Goal: Transaction & Acquisition: Purchase product/service

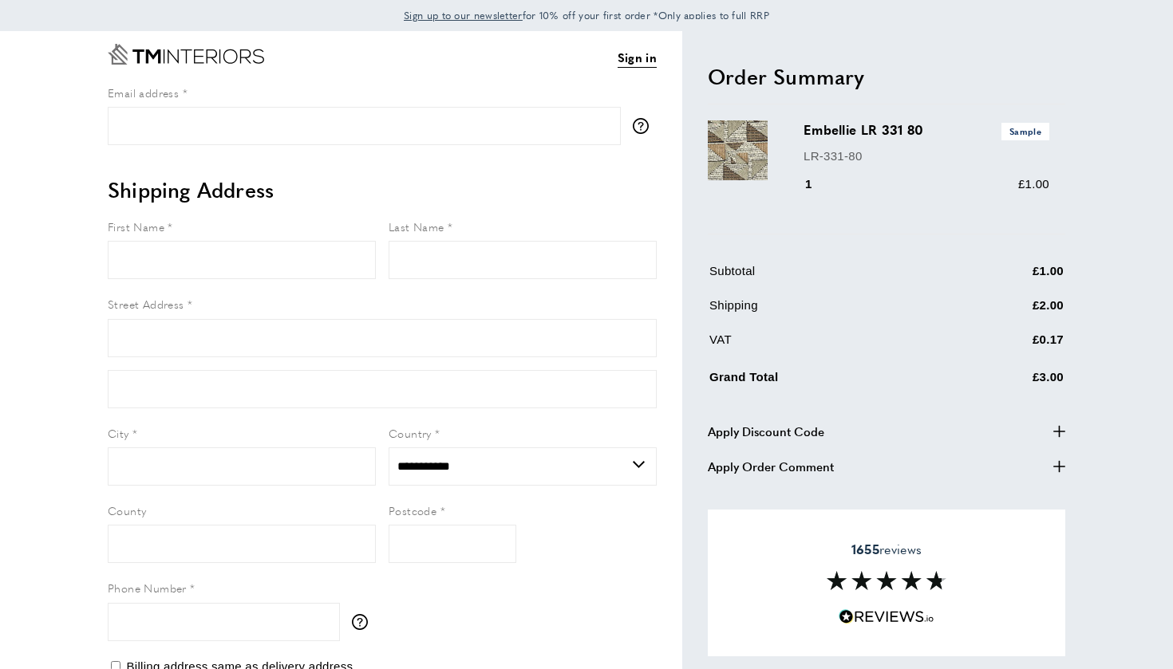
select select "**"
click at [161, 58] on icon "Go to Home page" at bounding box center [186, 55] width 156 height 21
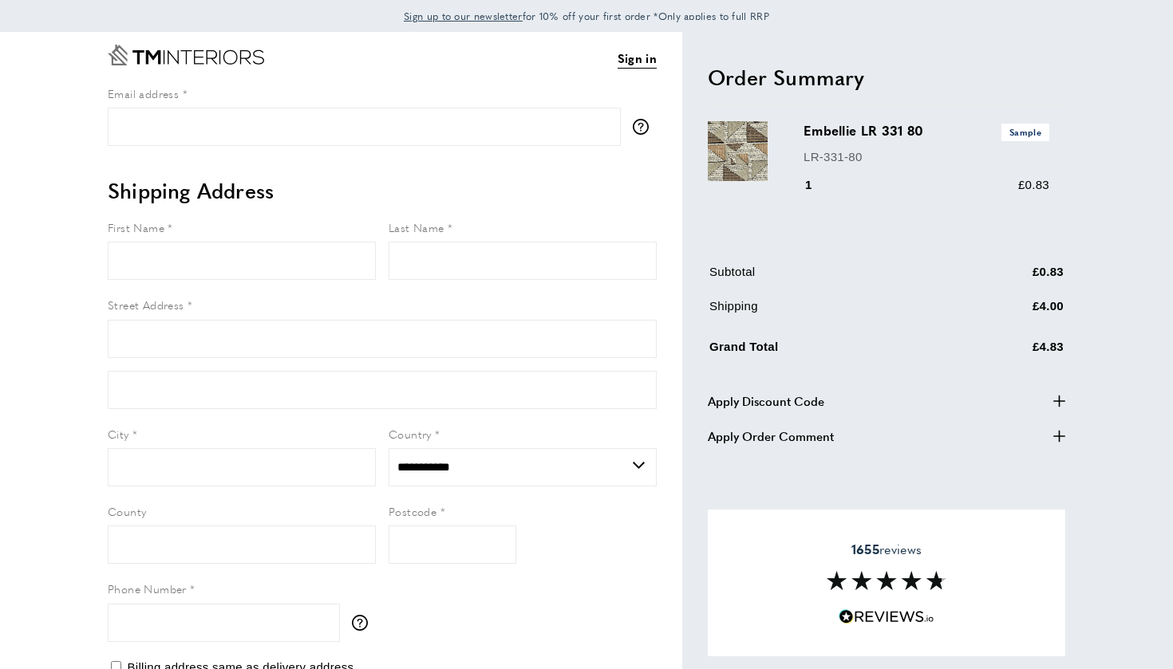
select select "**"
click at [382, 124] on input "Email address" at bounding box center [364, 127] width 513 height 38
type input "**********"
type input "********"
type input "****"
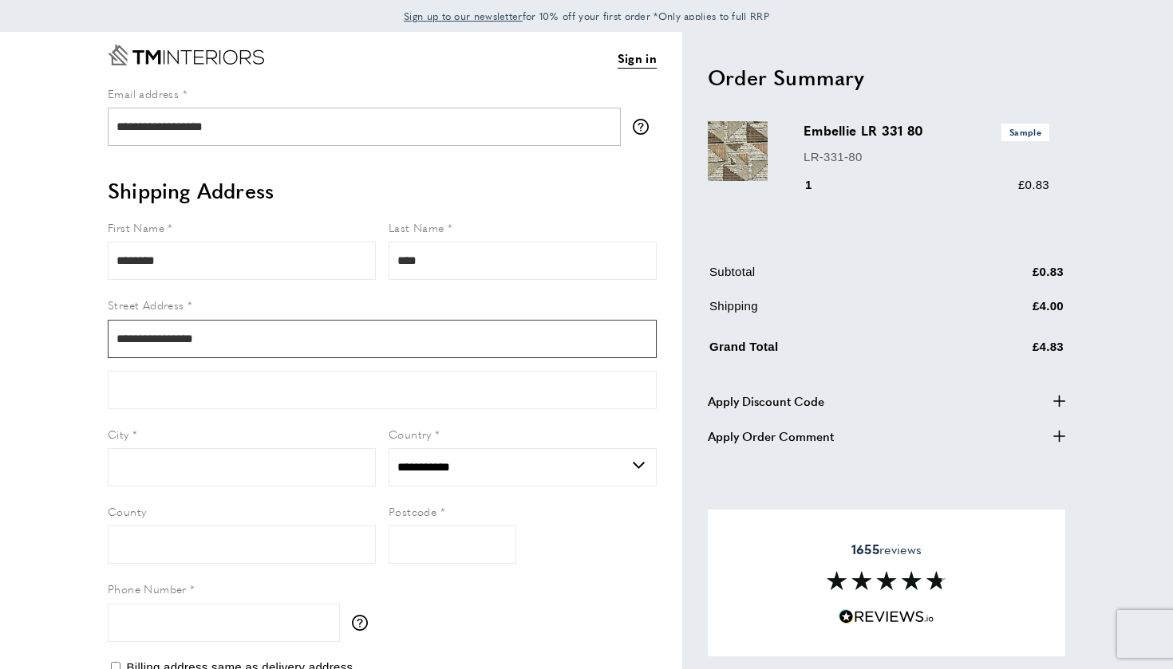
type input "**********"
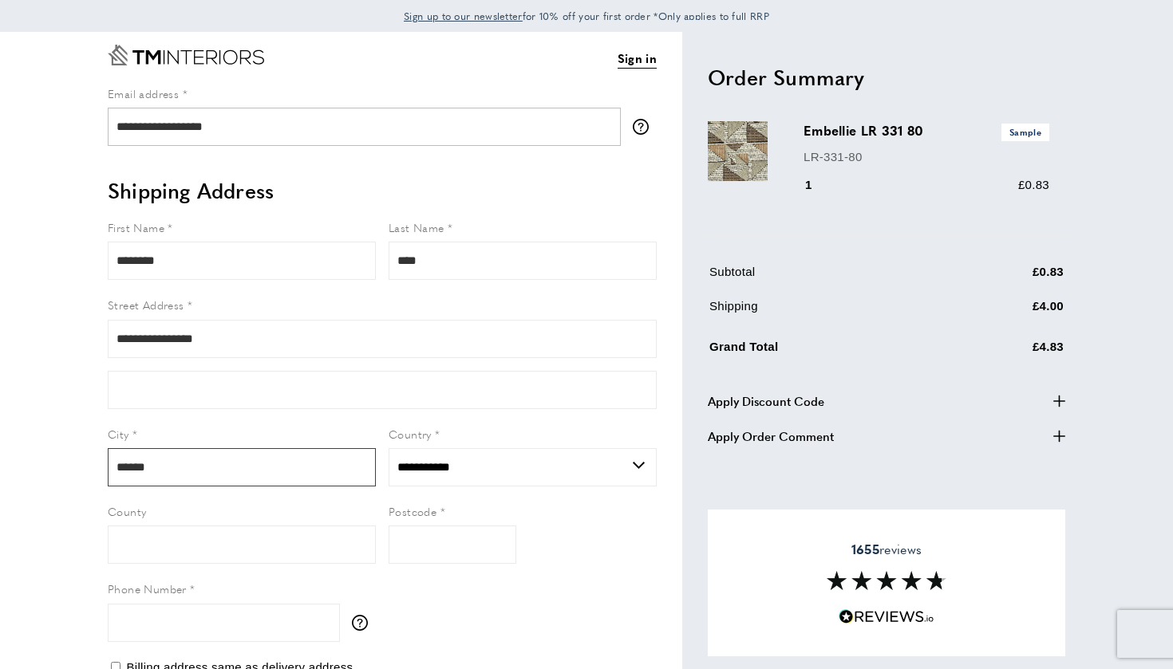
type input "******"
type input "*****"
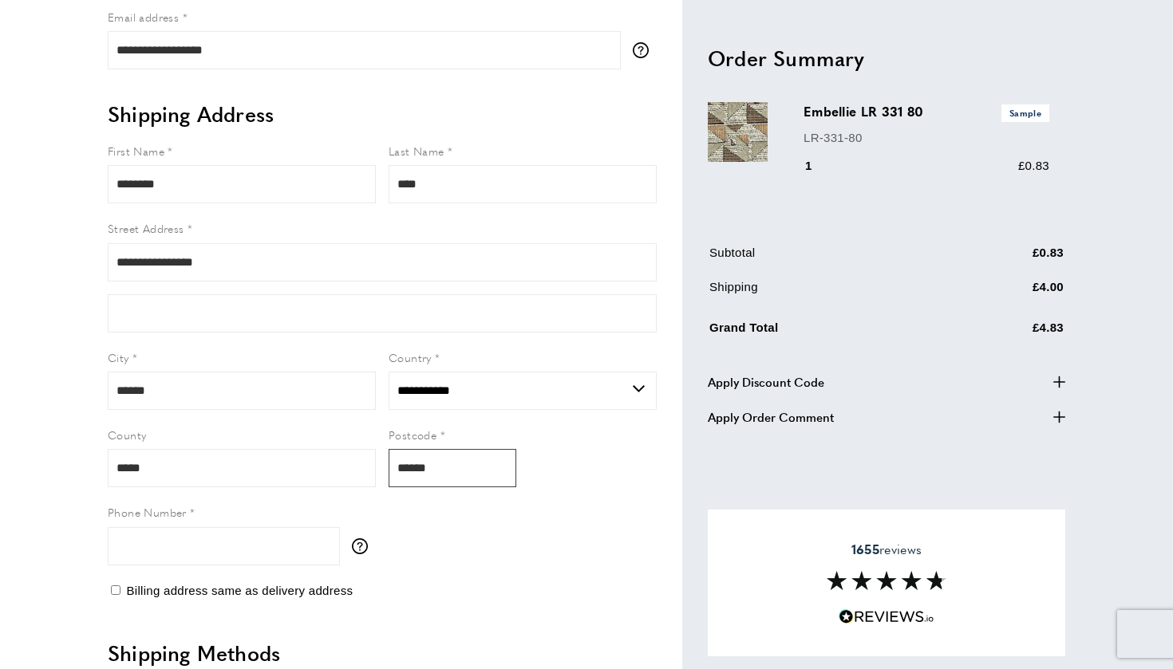
scroll to position [136, 0]
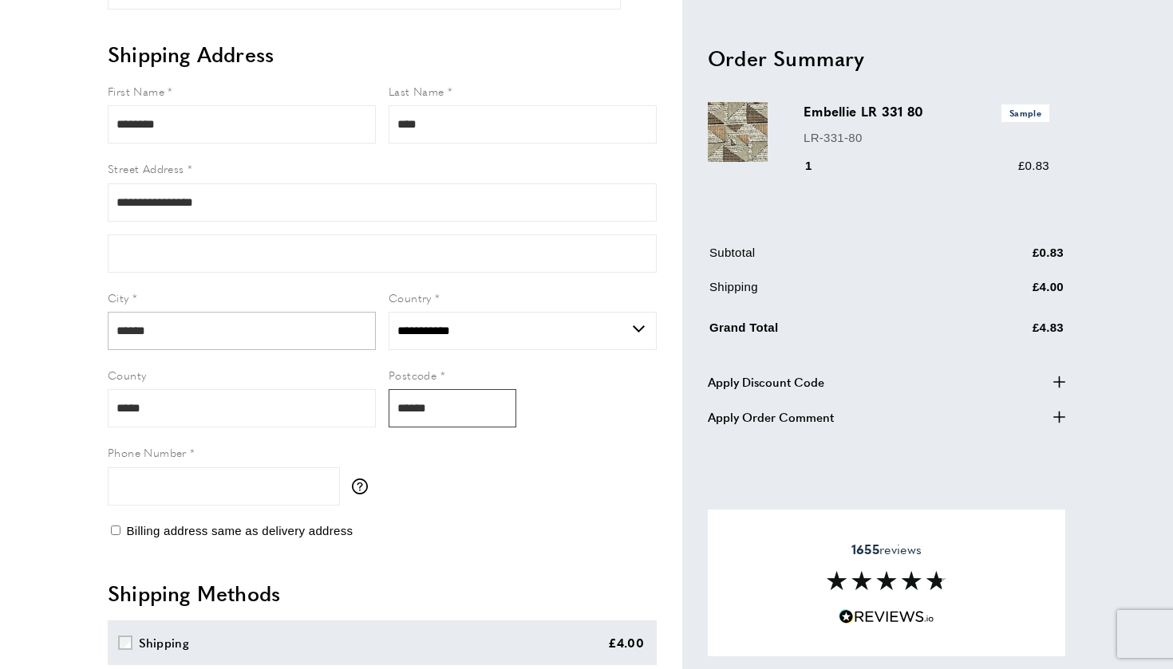
type input "******"
drag, startPoint x: 180, startPoint y: 321, endPoint x: 0, endPoint y: 294, distance: 182.2
click at [0, 294] on main "**********" at bounding box center [586, 550] width 1173 height 1311
type input "*****"
type input "**********"
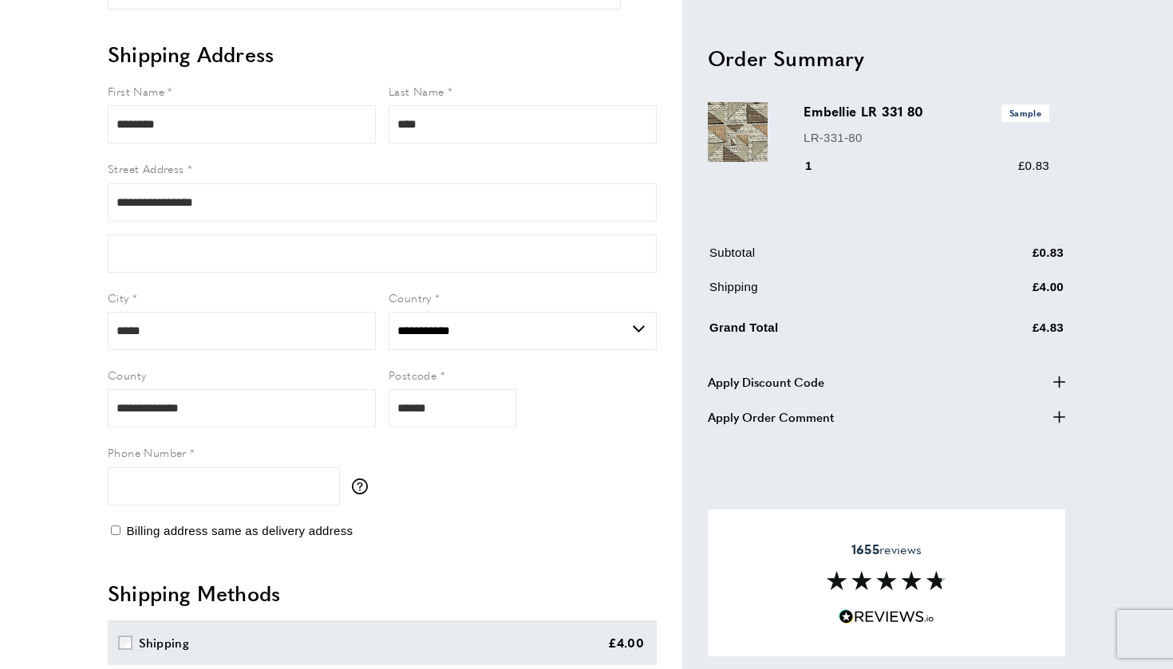
drag, startPoint x: 466, startPoint y: 505, endPoint x: 500, endPoint y: 504, distance: 34.3
click at [478, 504] on div "**********" at bounding box center [395, 550] width 574 height 1311
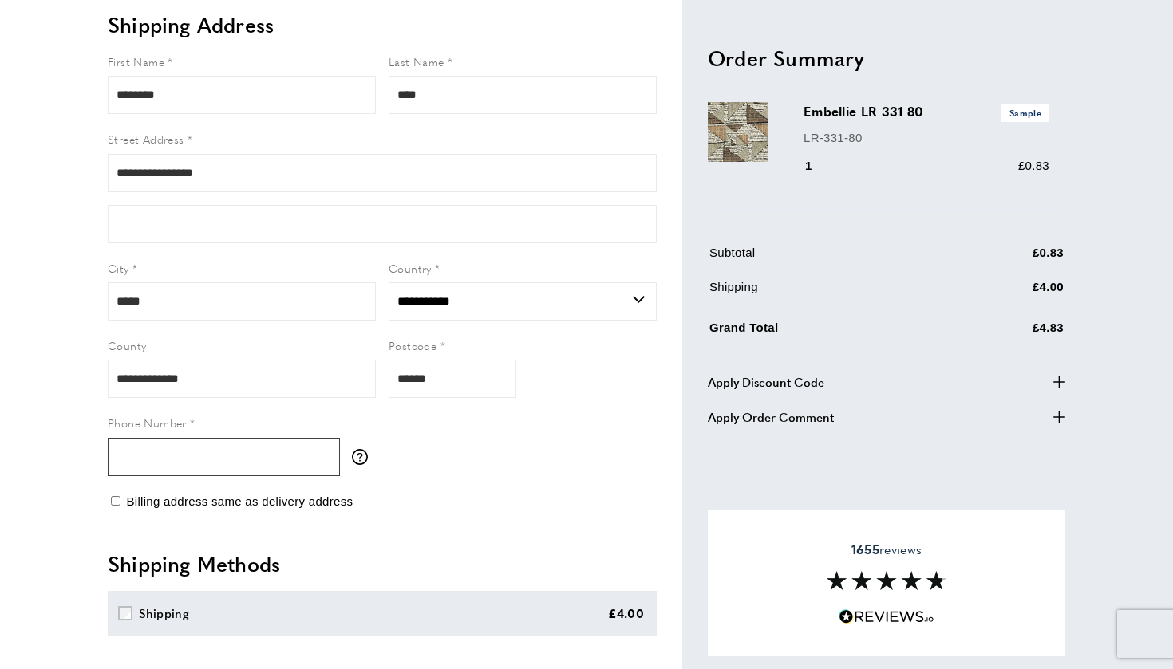
scroll to position [167, 0]
type input "**********"
click at [530, 497] on div "Billing address same as delivery address" at bounding box center [382, 500] width 549 height 19
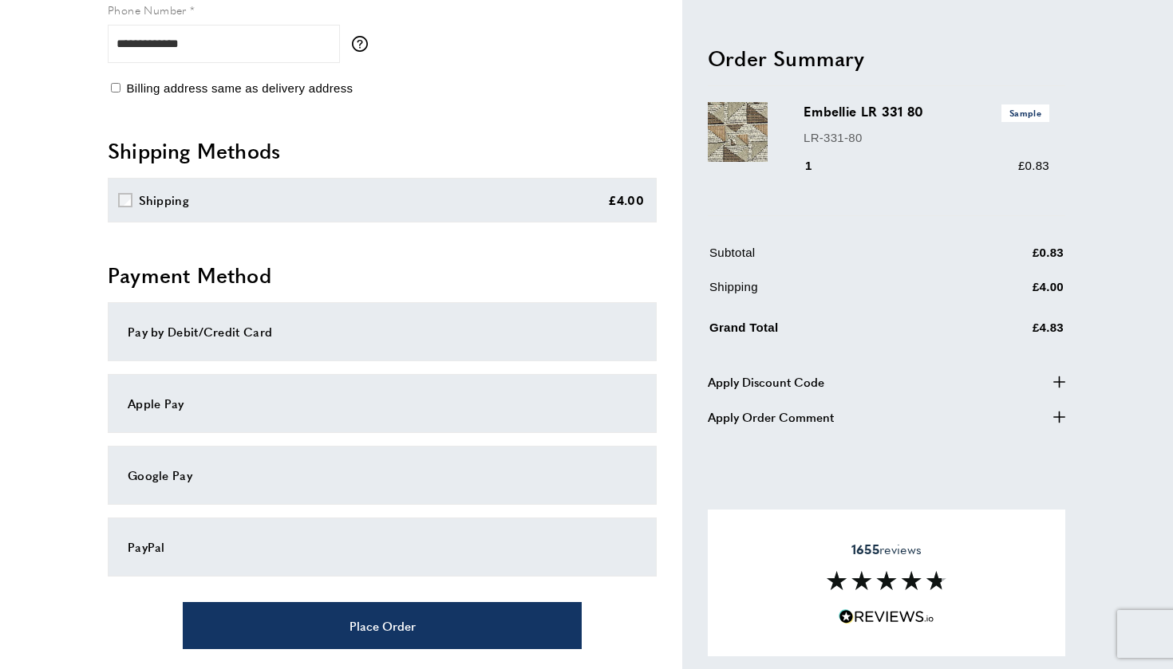
scroll to position [585, 0]
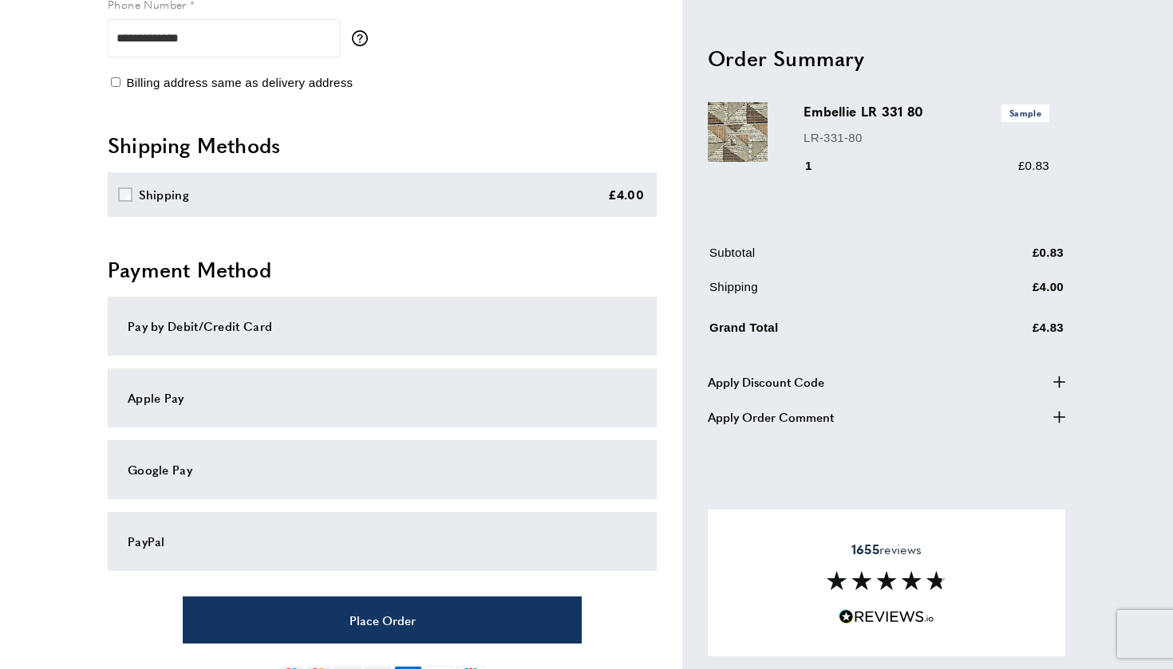
click at [211, 541] on div "PayPal" at bounding box center [382, 541] width 509 height 19
click at [171, 398] on div "Apple Pay" at bounding box center [382, 398] width 509 height 19
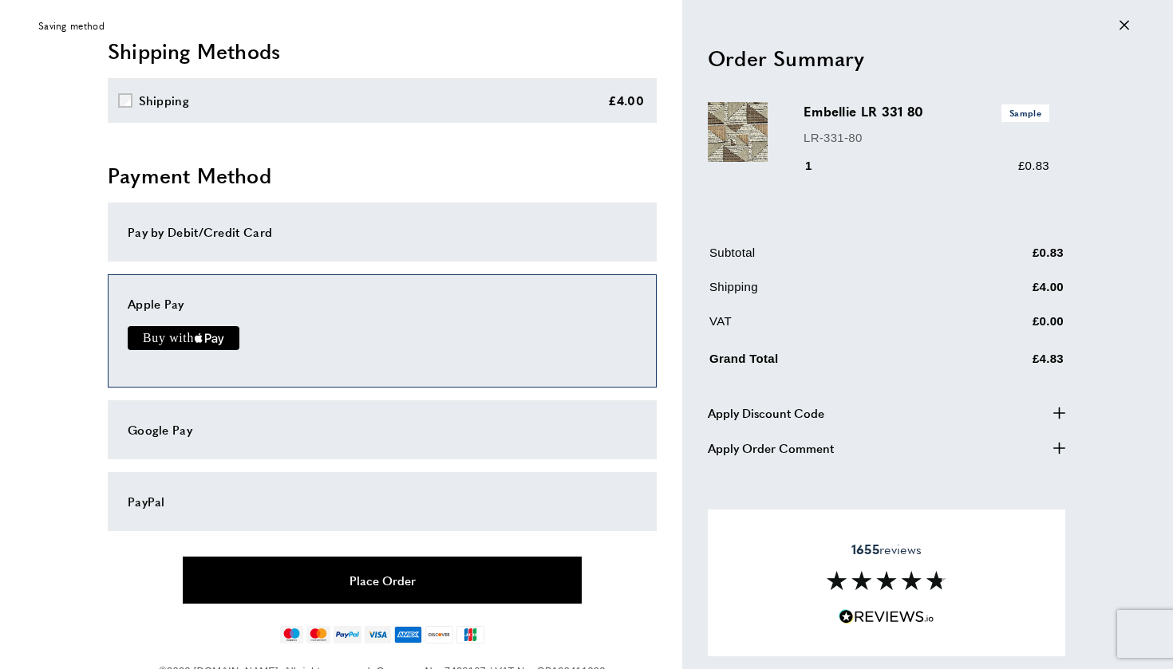
click at [436, 576] on button "Place Order" at bounding box center [382, 580] width 399 height 47
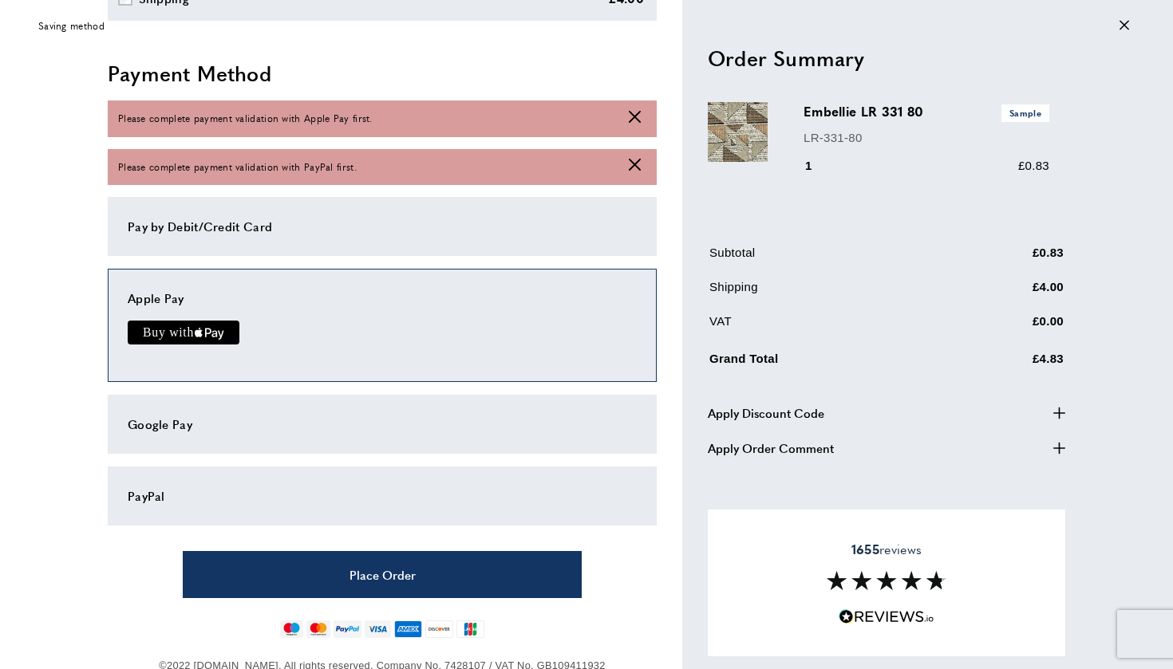
scroll to position [781, 0]
click at [222, 334] on icon "text { fill: #FFF; font-family: -apple-system; font-size: 15px; font-weight: 50…" at bounding box center [183, 333] width 102 height 24
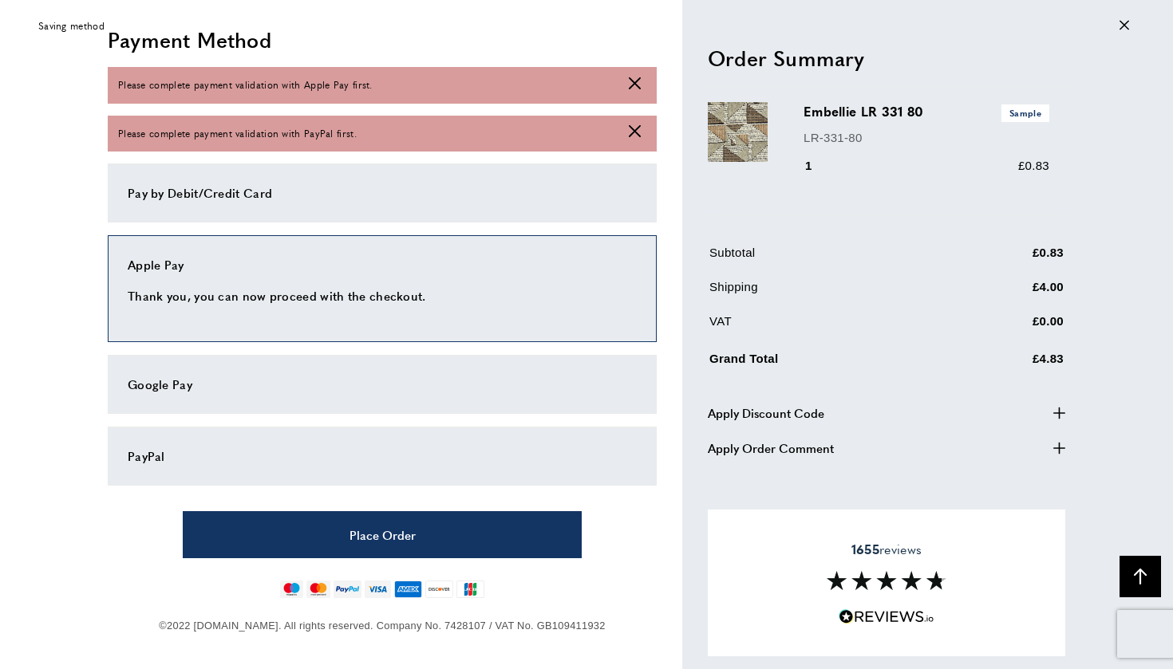
scroll to position [814, 0]
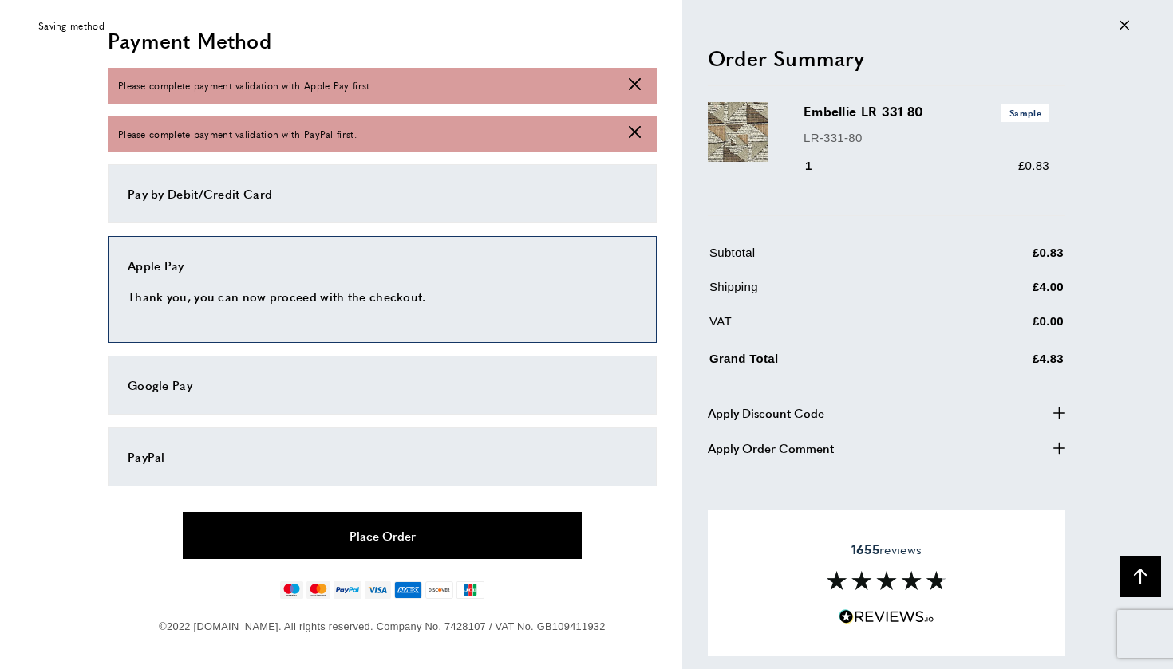
click at [378, 537] on button "Place Order" at bounding box center [382, 535] width 399 height 47
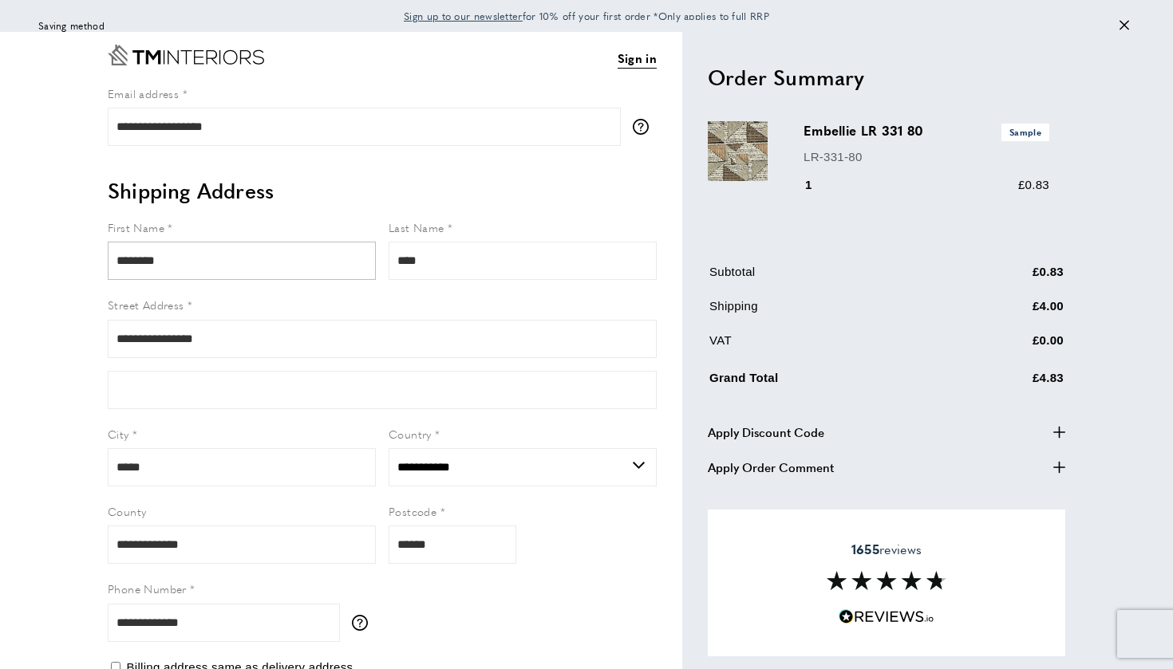
scroll to position [0, 0]
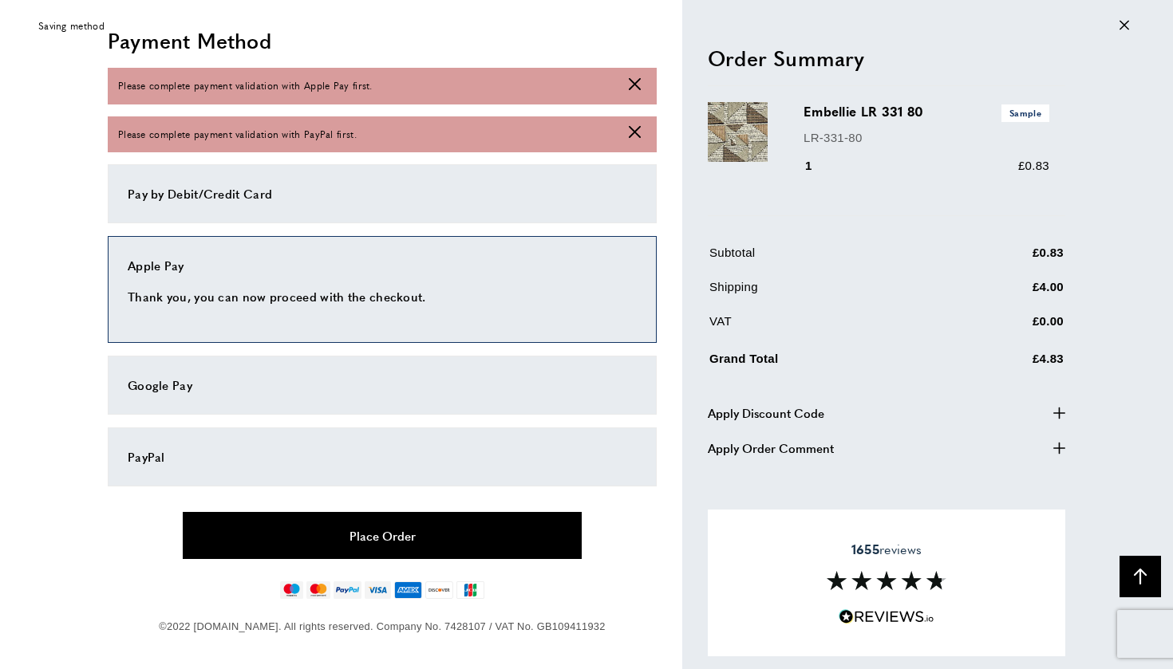
click at [406, 533] on button "Place Order" at bounding box center [382, 535] width 399 height 47
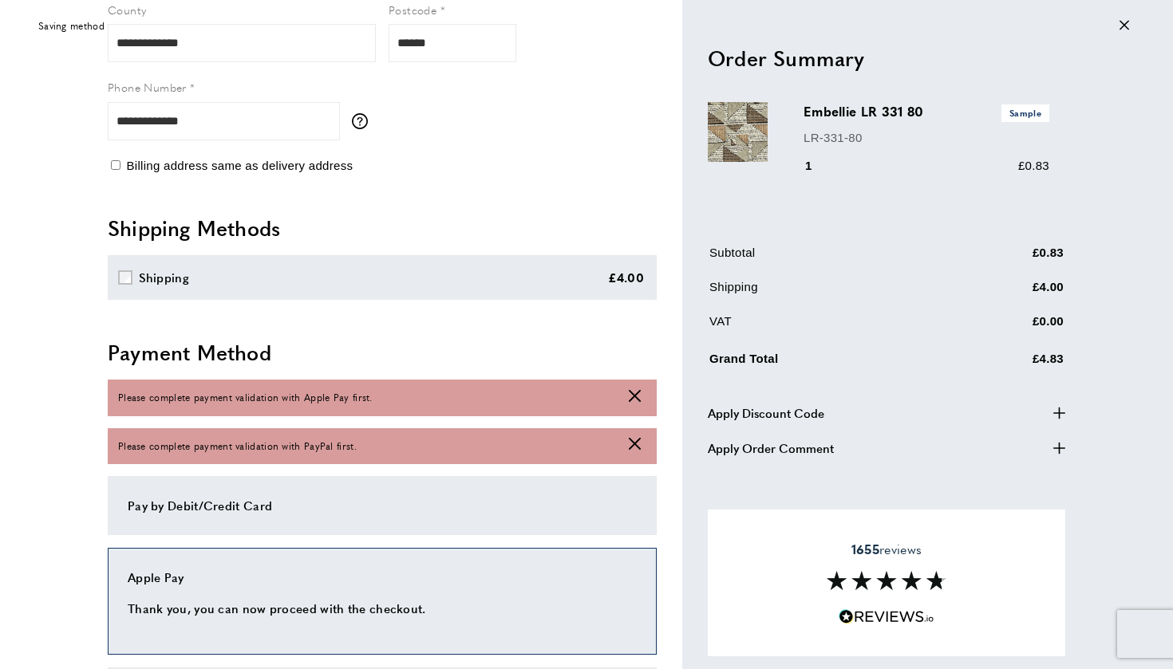
scroll to position [424, 0]
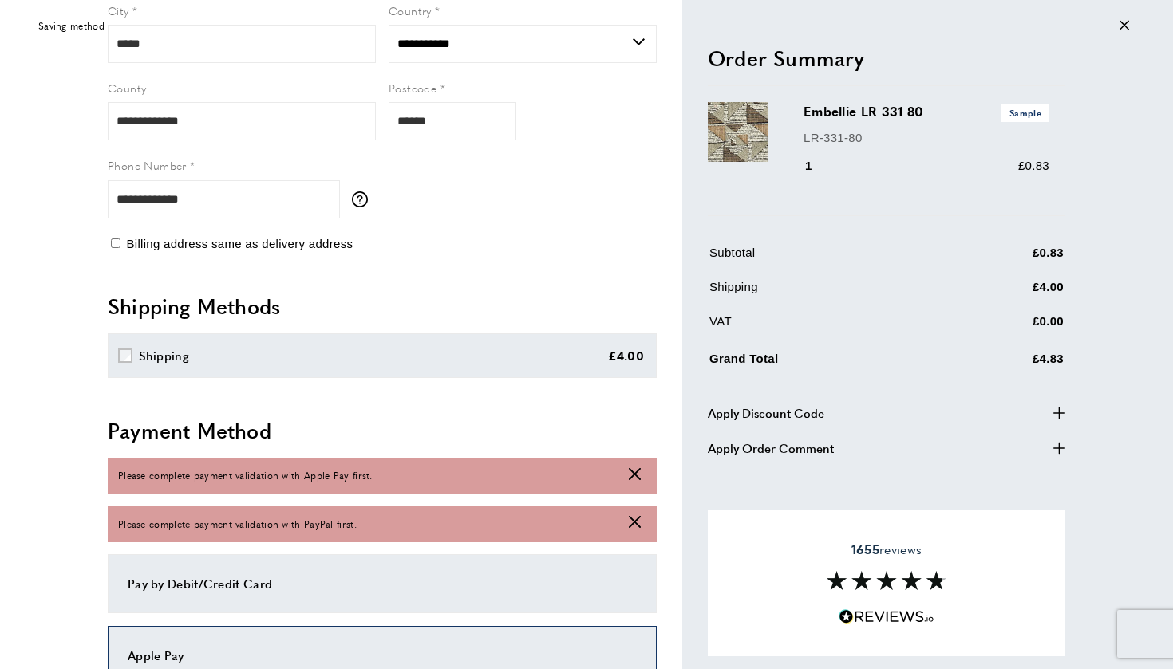
click at [636, 476] on icon "cross" at bounding box center [635, 474] width 12 height 12
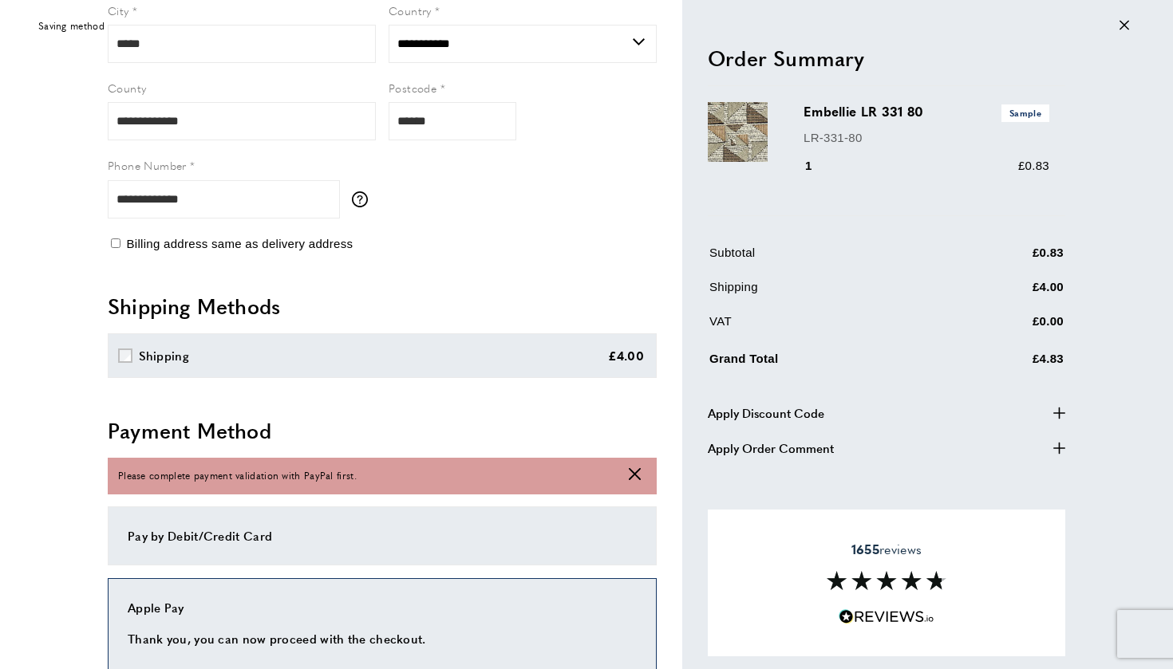
click at [636, 476] on icon "cross" at bounding box center [635, 474] width 12 height 12
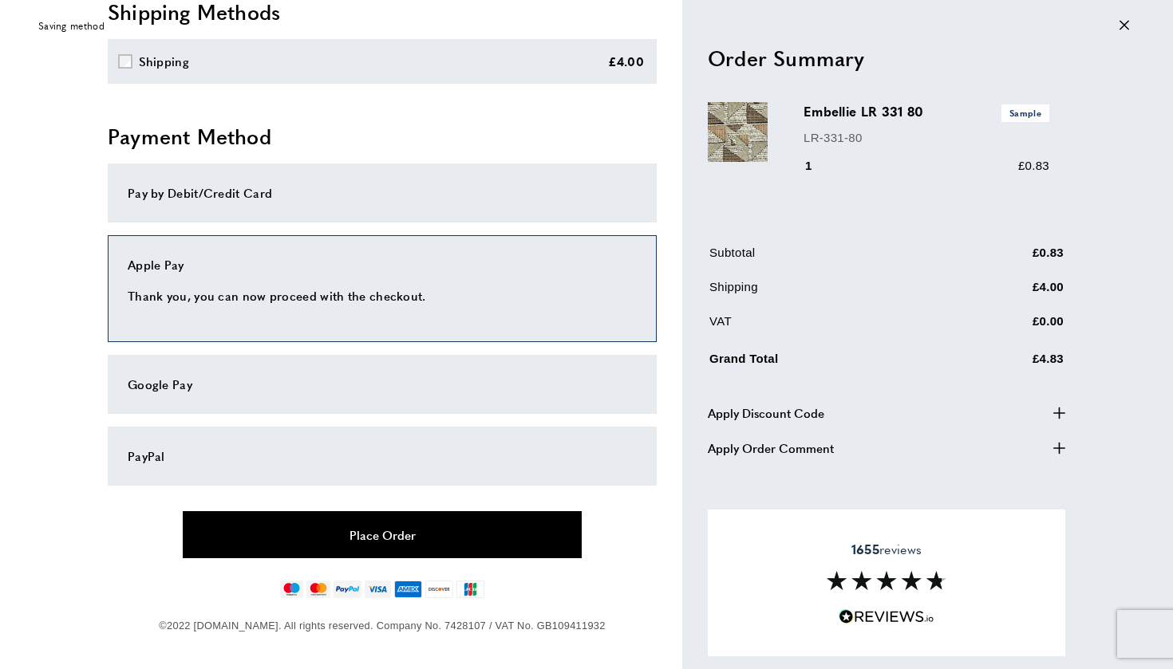
click at [404, 532] on button "Place Order" at bounding box center [382, 534] width 399 height 47
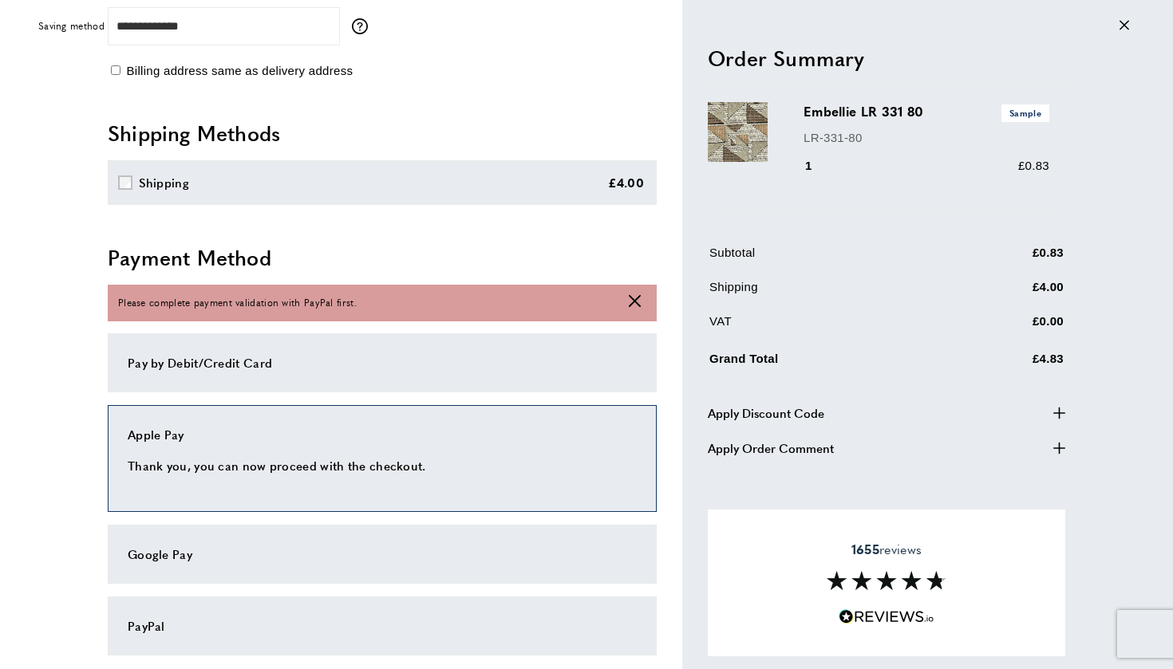
scroll to position [598, 0]
click at [324, 448] on div "Apple Pay Thank you, you can now proceed with the checkout." at bounding box center [382, 457] width 549 height 107
click at [636, 300] on icon "cross" at bounding box center [635, 300] width 12 height 12
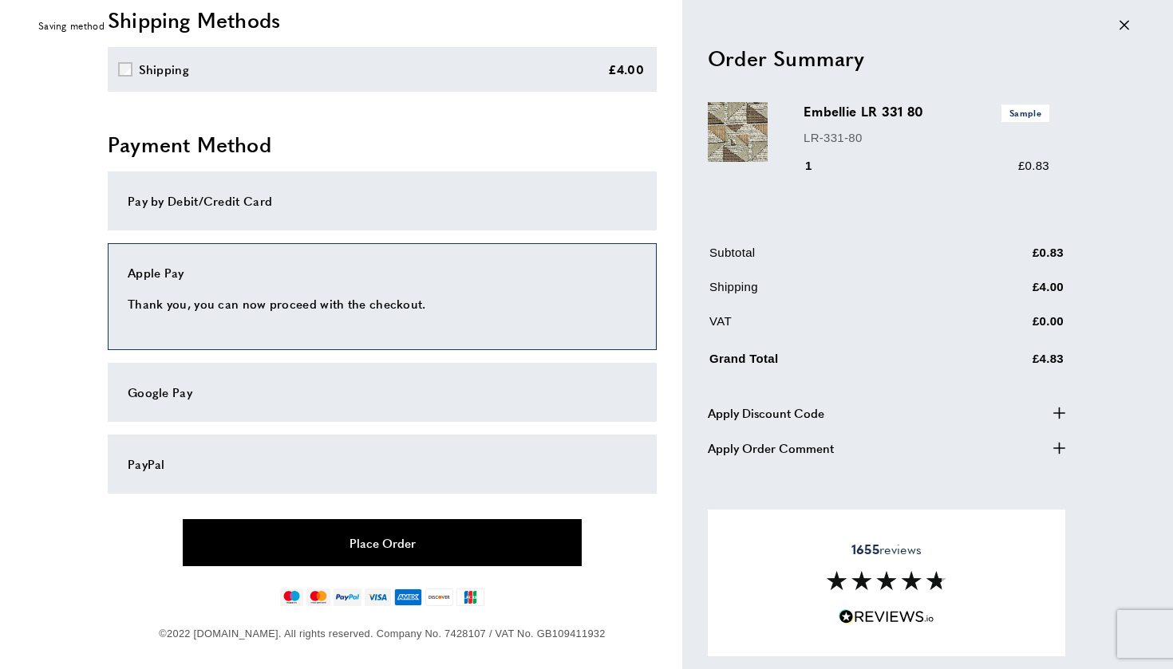
click at [424, 542] on button "Place Order" at bounding box center [382, 542] width 399 height 47
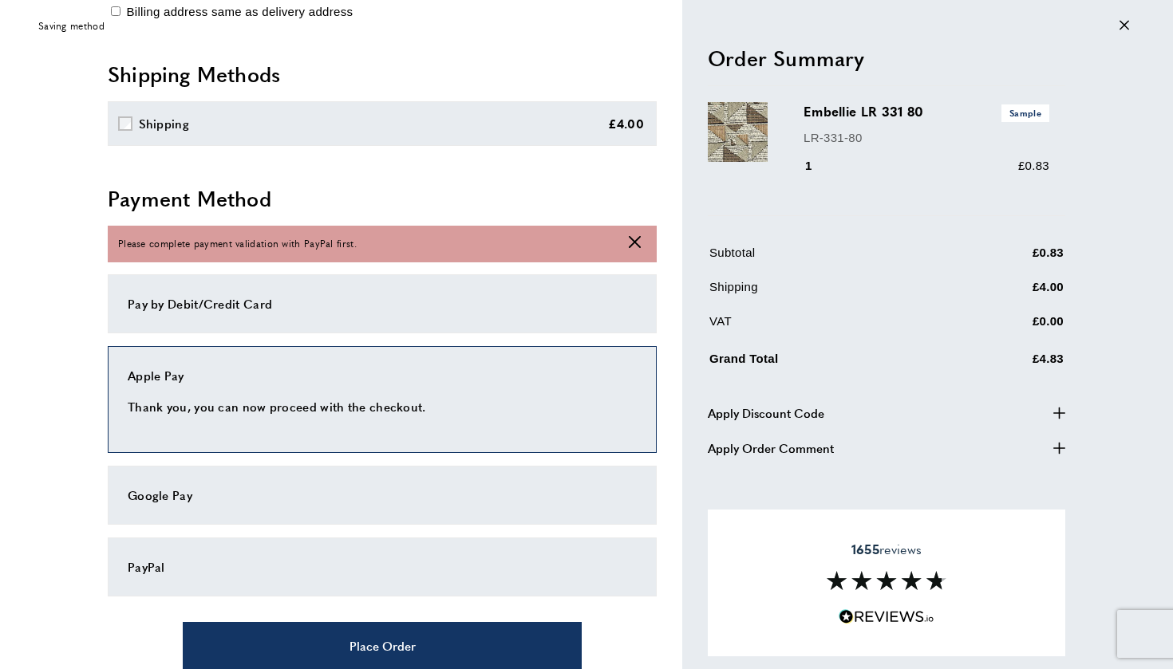
scroll to position [661, 0]
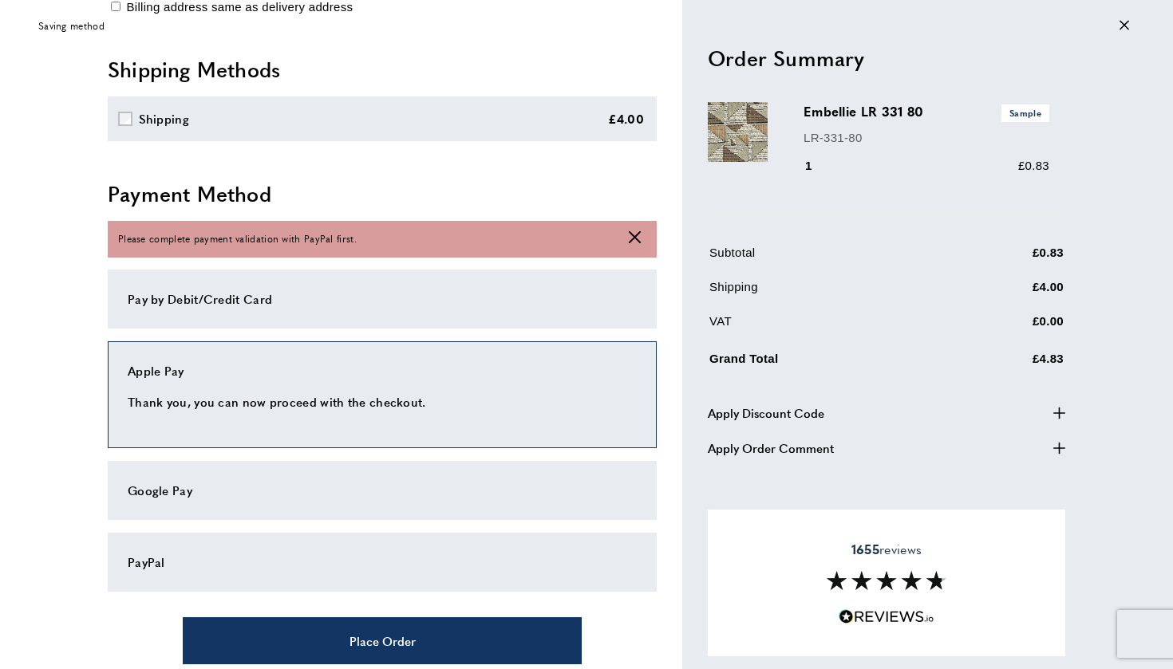
click at [307, 501] on div "Google Pay" at bounding box center [382, 490] width 549 height 59
click at [236, 570] on div "PayPal" at bounding box center [382, 562] width 549 height 59
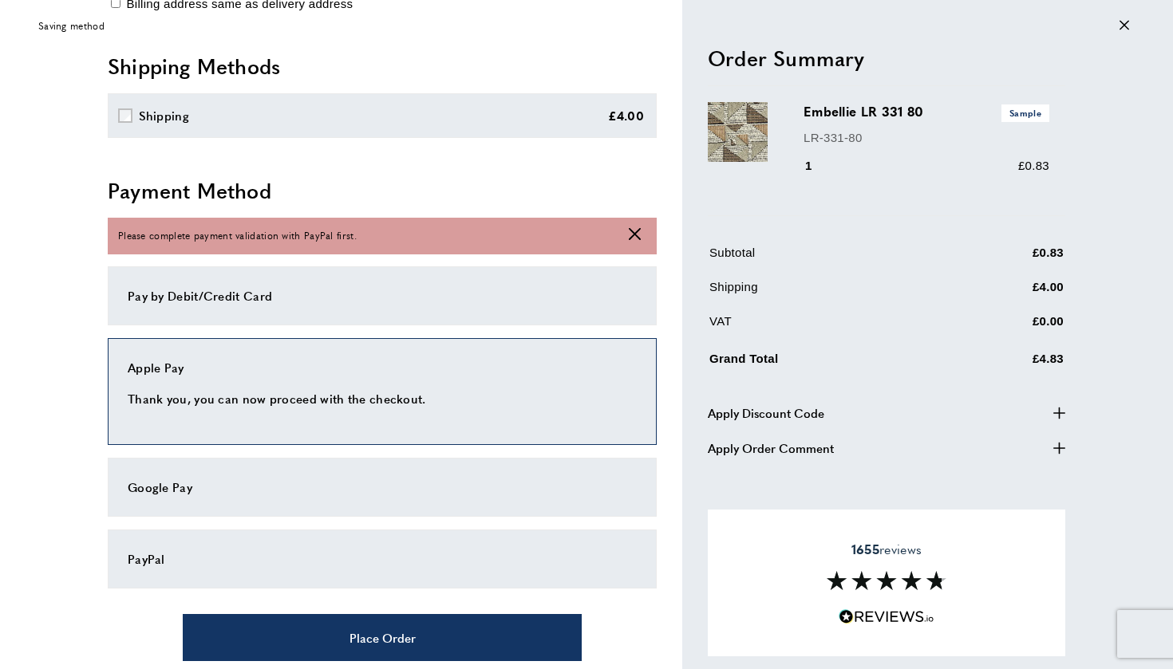
click at [273, 277] on div "Pay by Debit/Credit Card" at bounding box center [382, 295] width 549 height 59
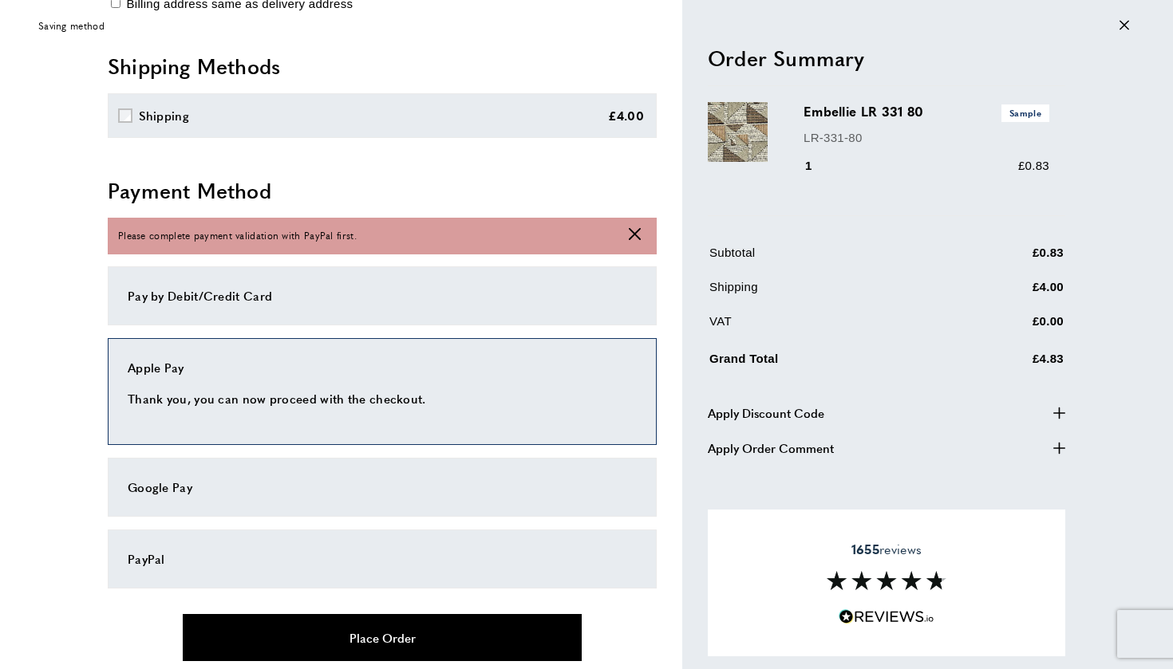
click at [519, 633] on button "Place Order" at bounding box center [382, 637] width 399 height 47
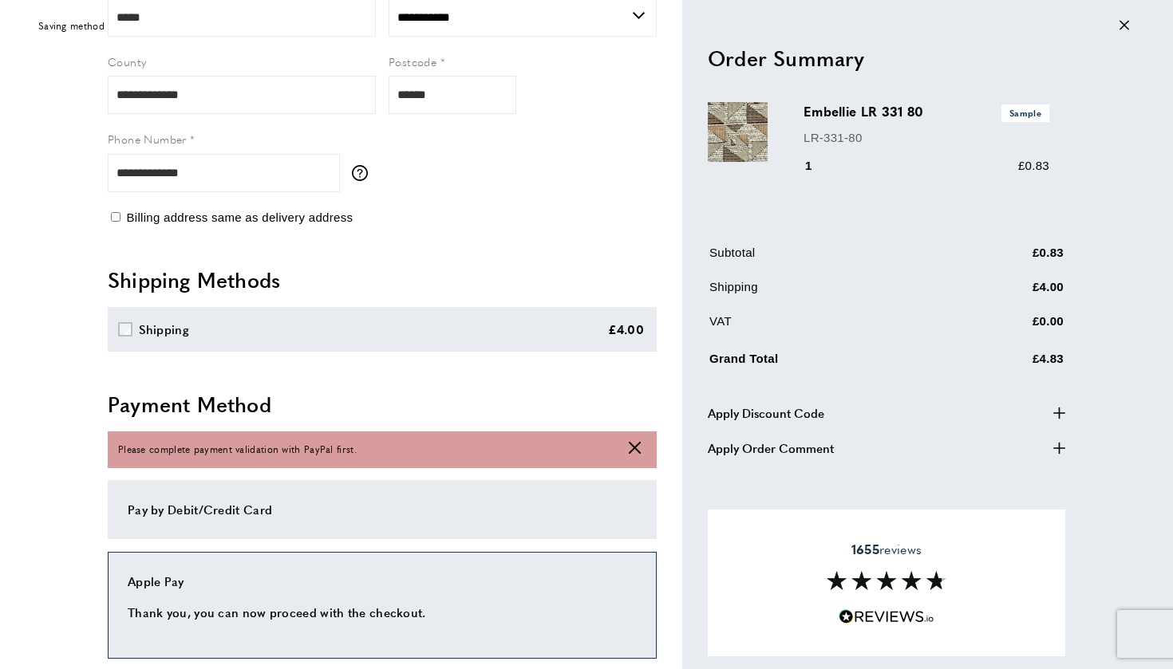
scroll to position [400, 0]
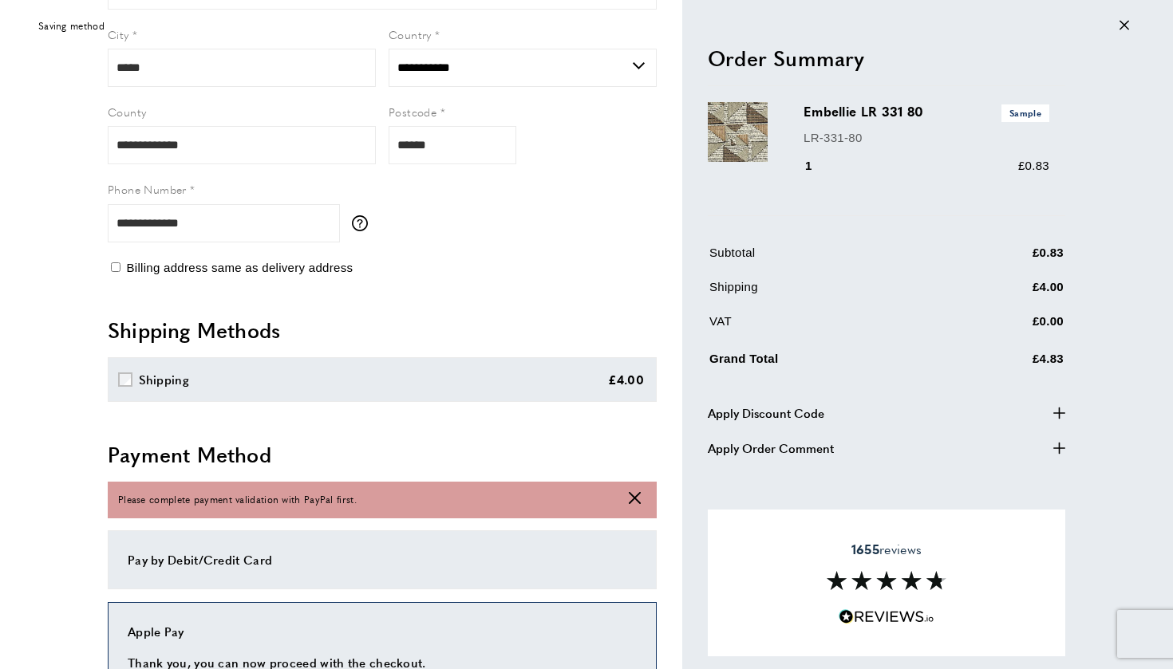
click at [647, 495] on div "Please complete payment validation with PayPal first. cross" at bounding box center [382, 500] width 549 height 36
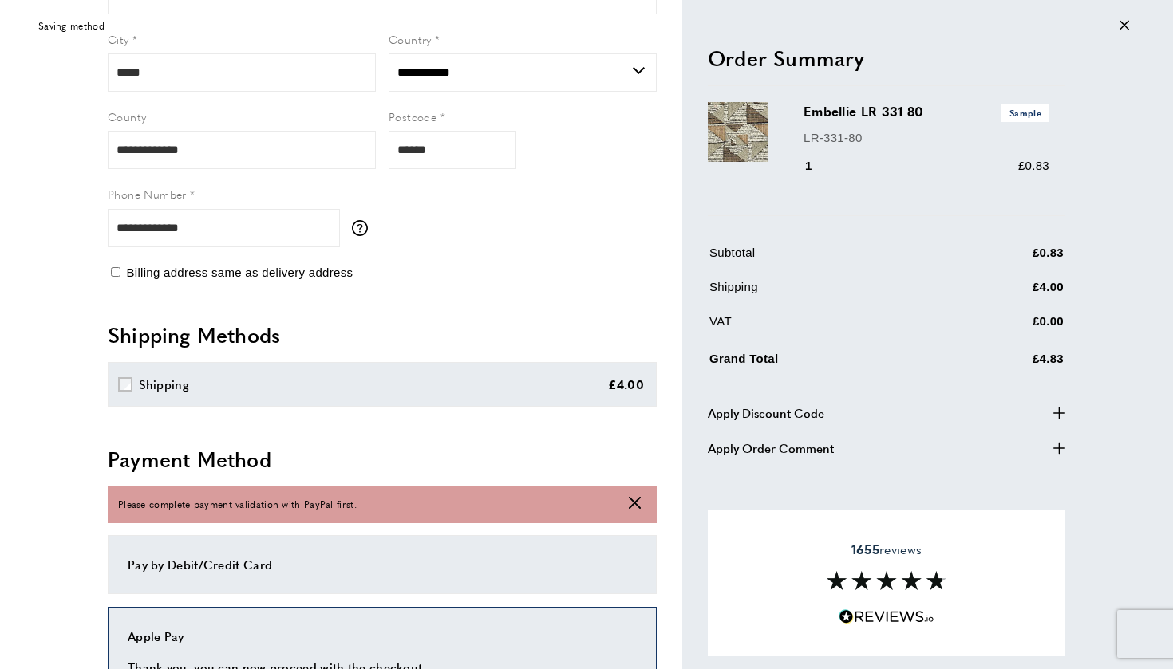
scroll to position [401, 0]
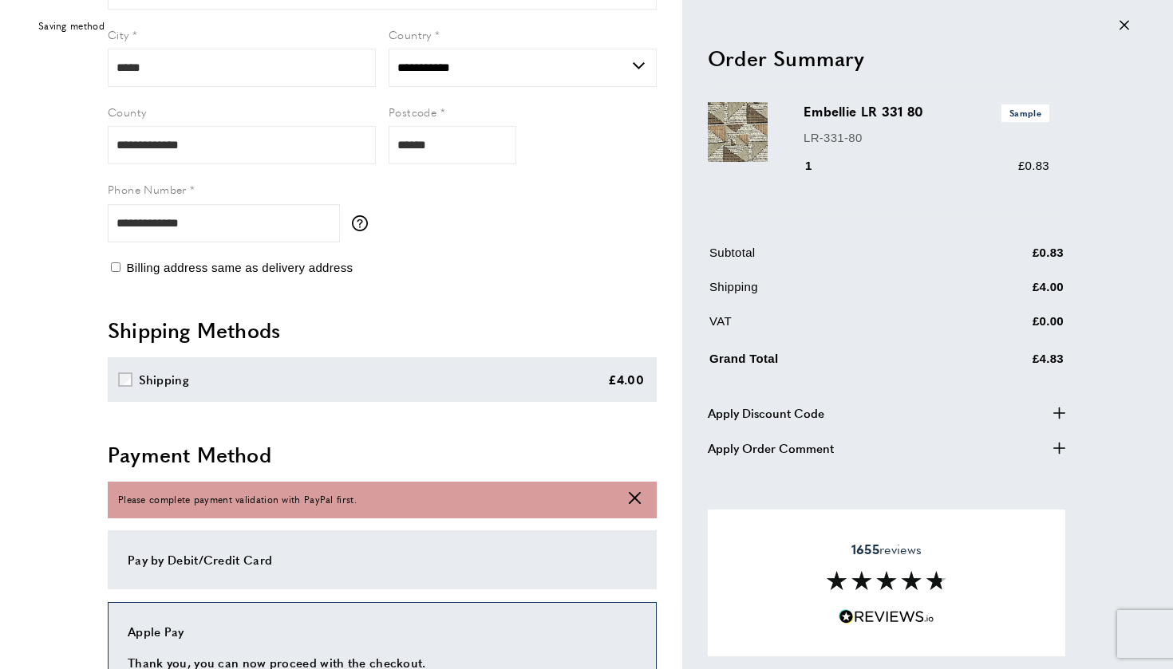
click at [633, 502] on button "cross" at bounding box center [635, 500] width 12 height 16
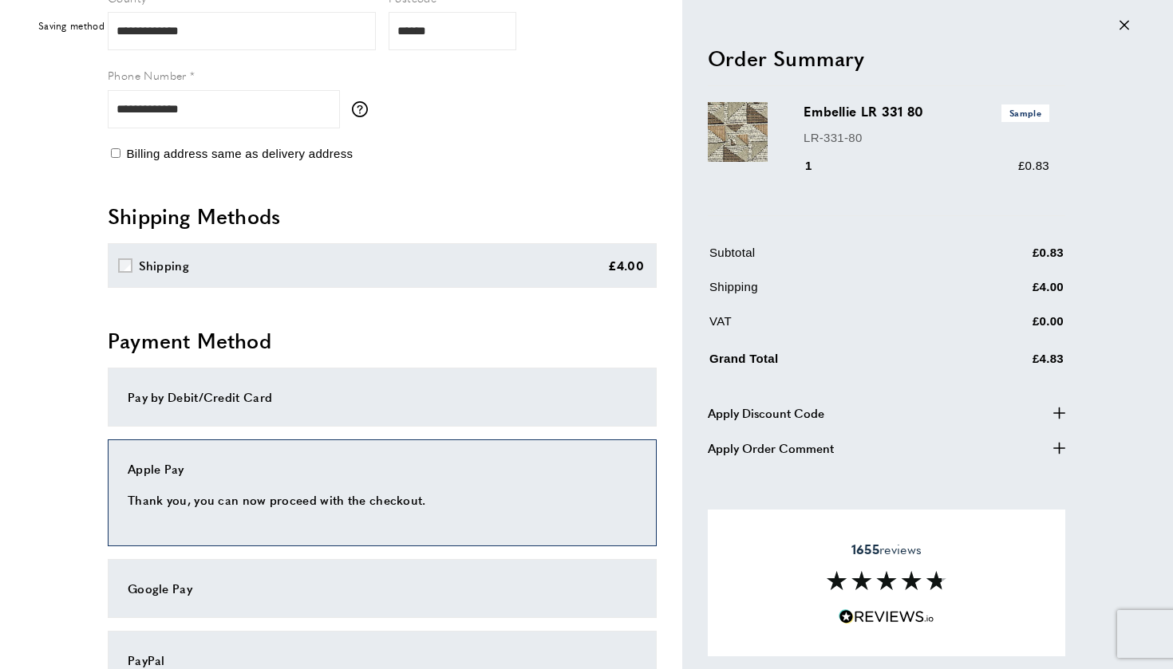
scroll to position [550, 0]
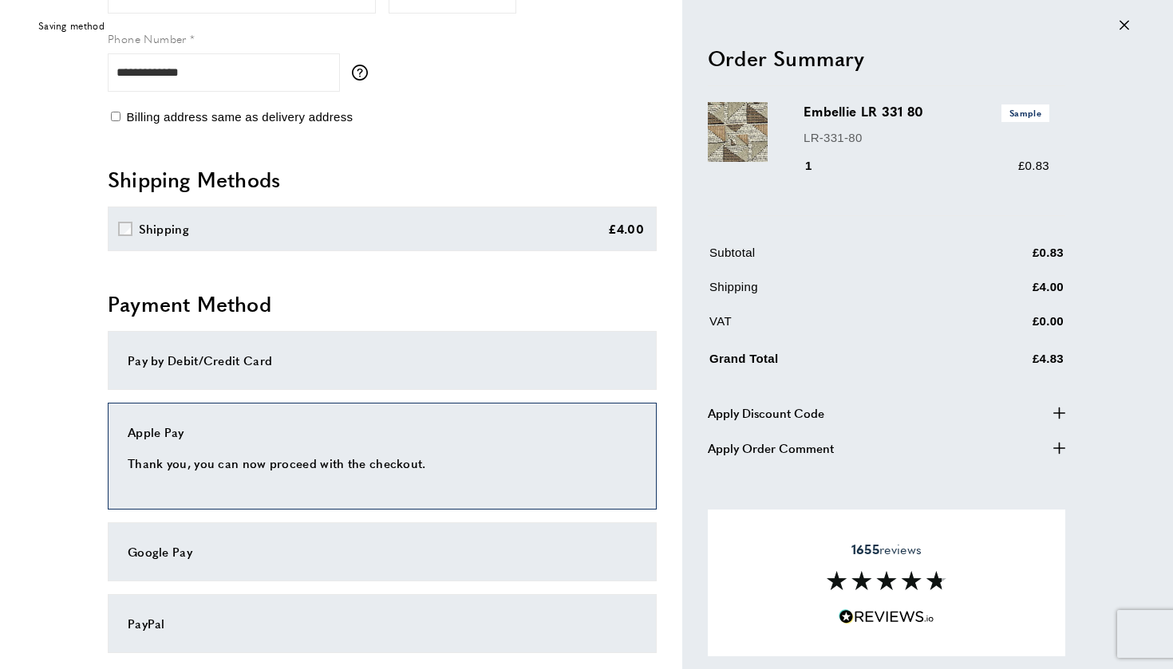
click at [346, 558] on div "Google Pay" at bounding box center [382, 552] width 509 height 19
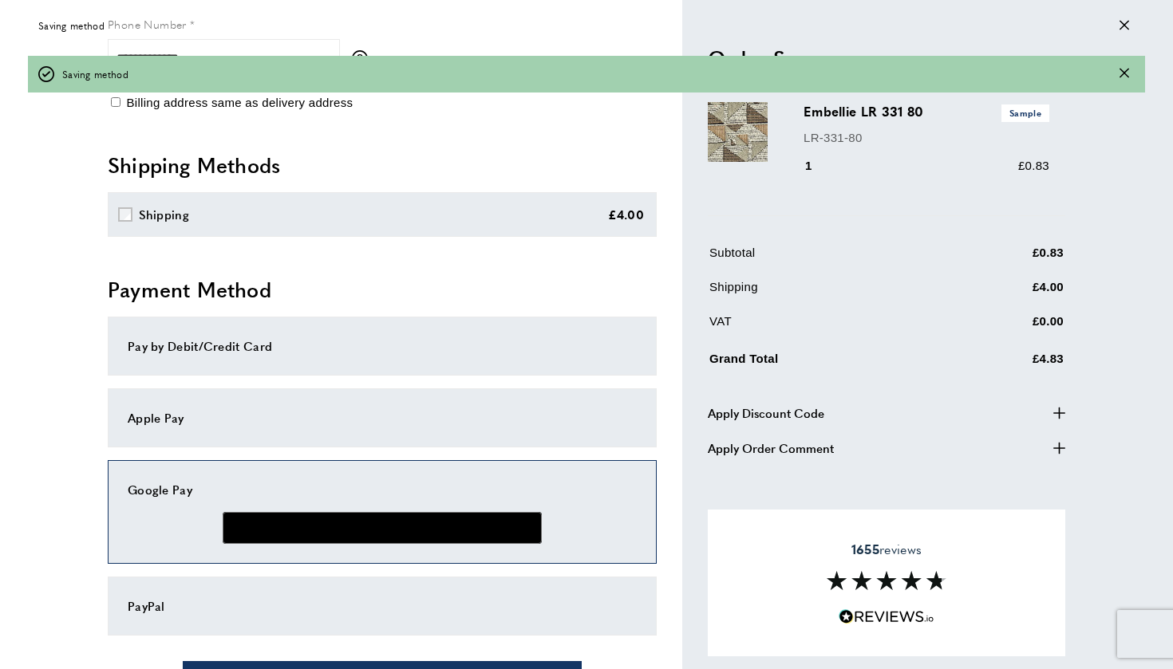
scroll to position [572, 0]
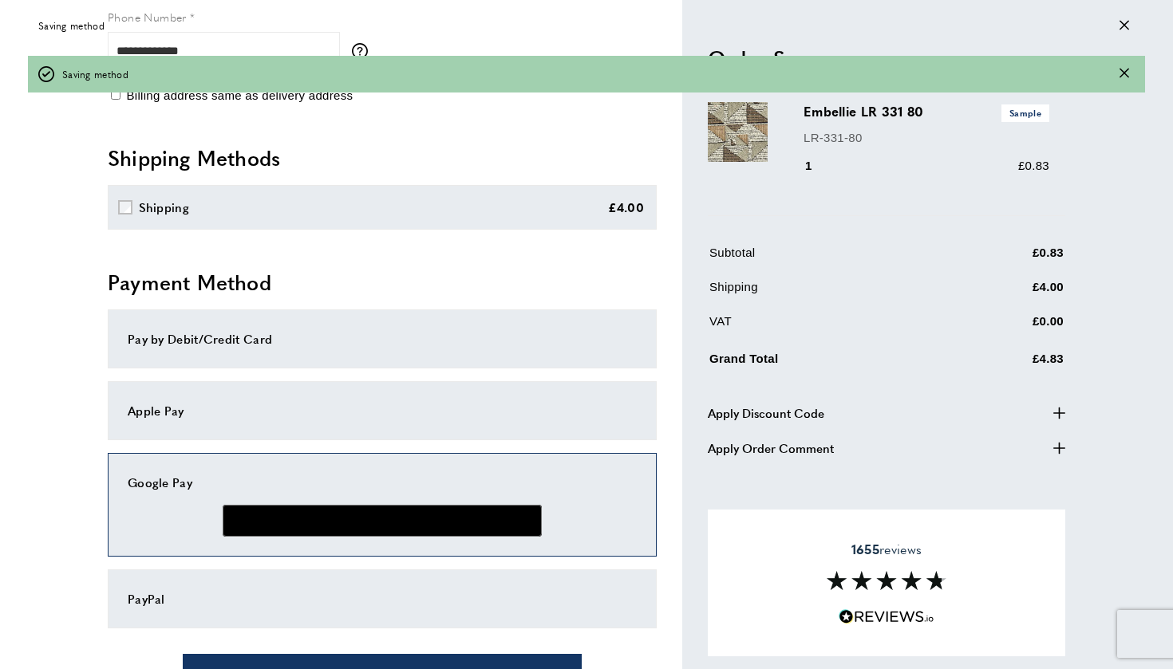
click at [258, 393] on div "Apple Pay" at bounding box center [382, 410] width 549 height 59
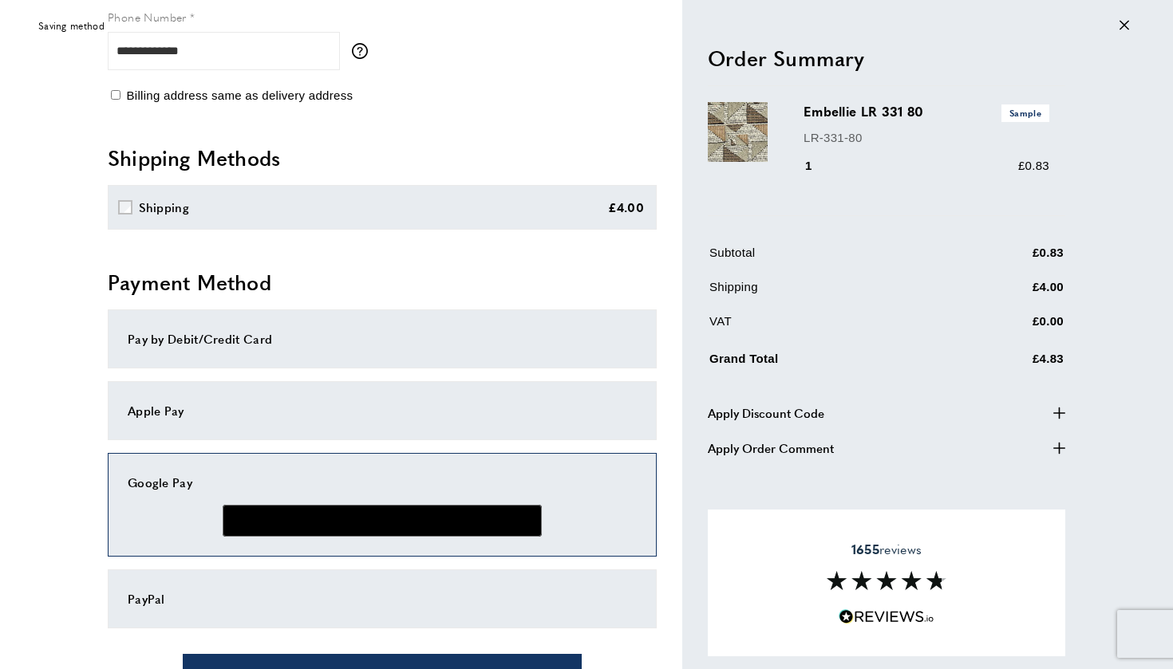
click at [195, 411] on div "Apple Pay" at bounding box center [382, 410] width 509 height 19
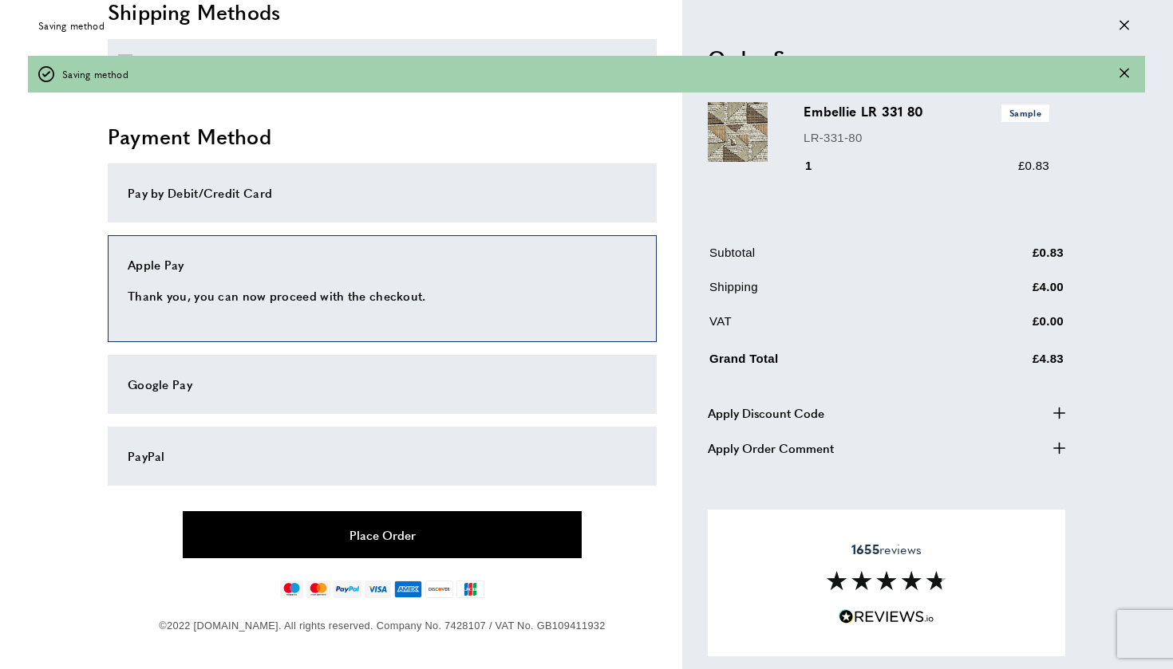
click at [397, 534] on button "Place Order" at bounding box center [382, 534] width 399 height 47
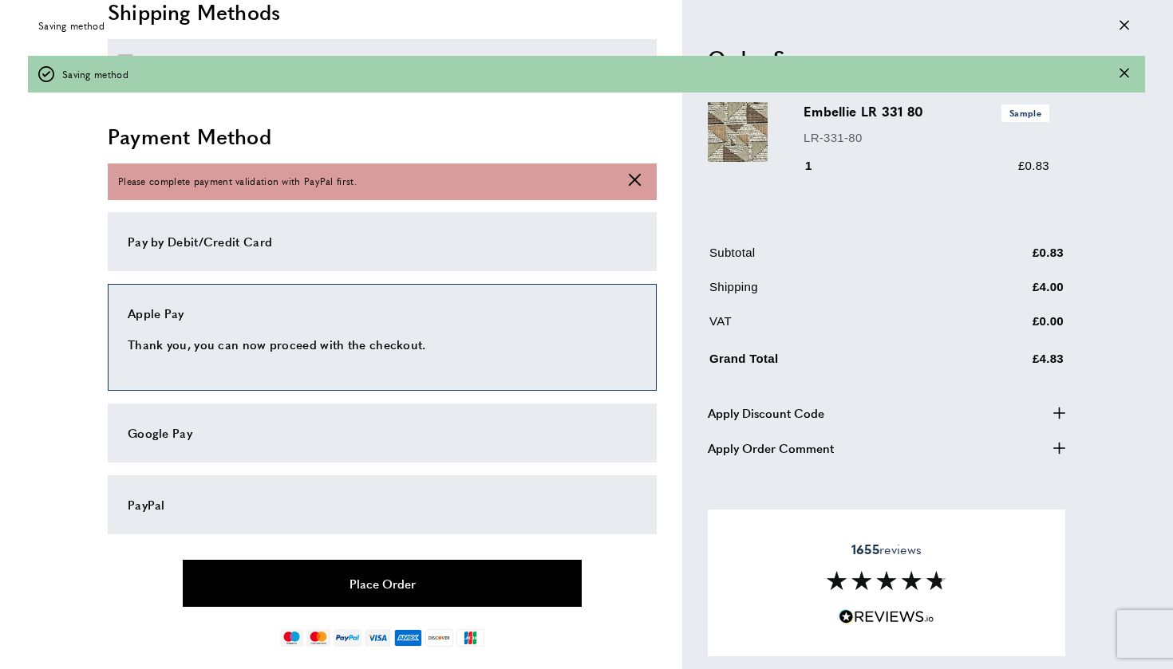
scroll to position [400, 0]
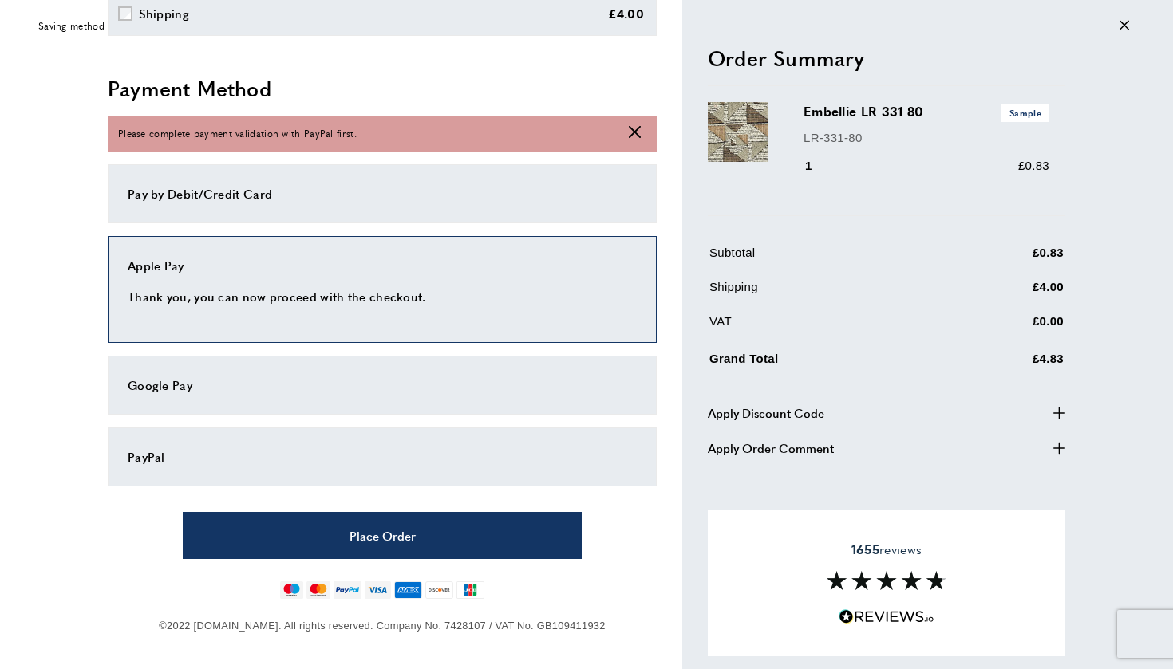
click at [244, 428] on div "PayPal" at bounding box center [382, 457] width 549 height 59
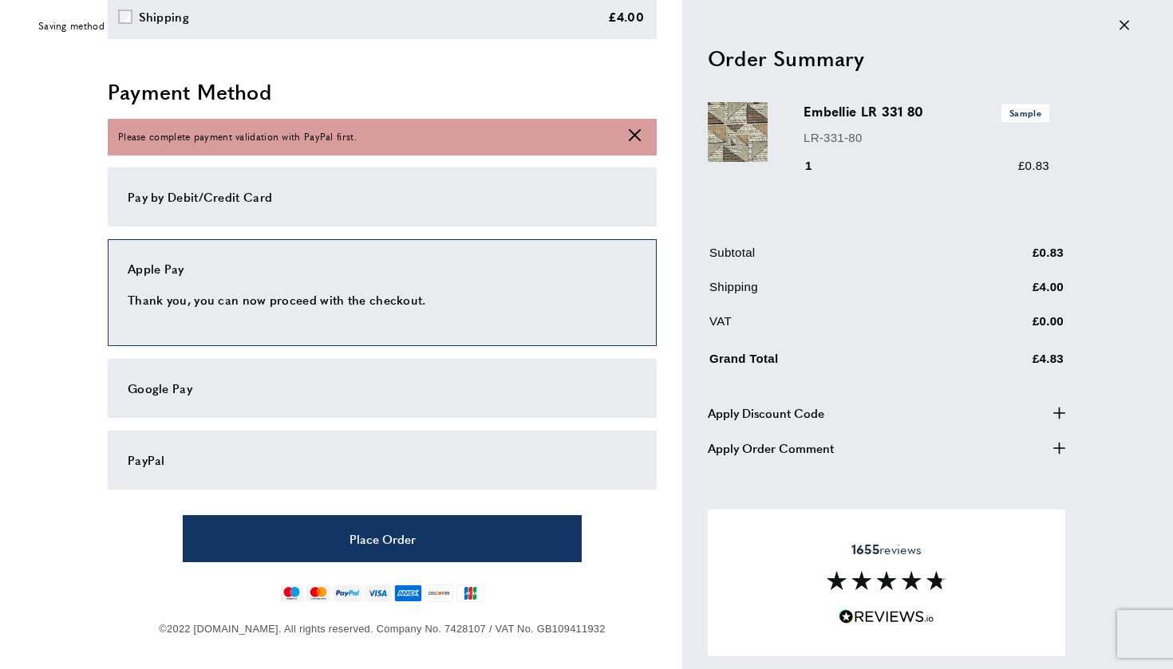
scroll to position [762, 0]
drag, startPoint x: 327, startPoint y: 458, endPoint x: 315, endPoint y: 458, distance: 12.0
click at [327, 458] on div "PayPal" at bounding box center [382, 461] width 509 height 19
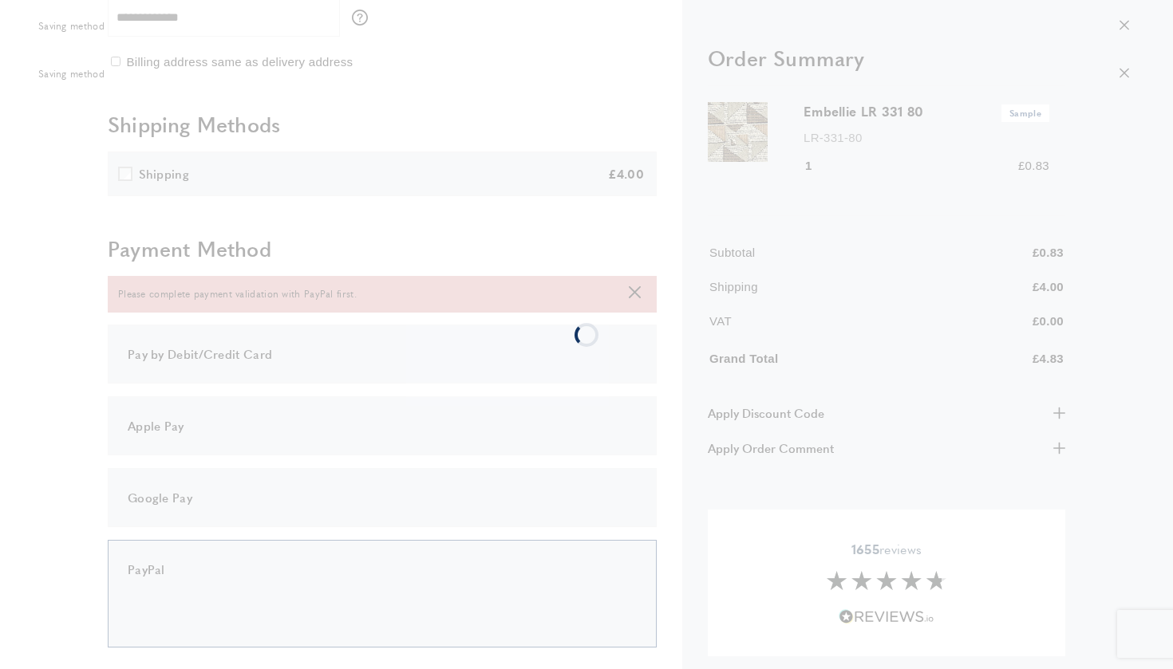
click at [317, 353] on div at bounding box center [586, 334] width 1173 height 669
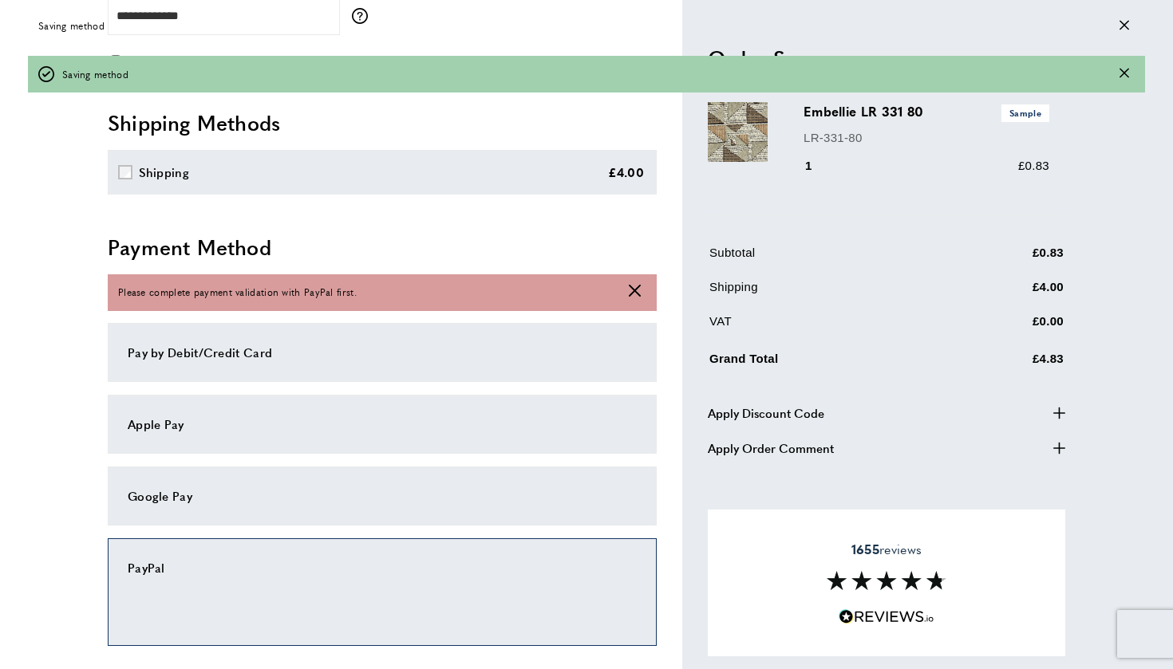
scroll to position [609, 1]
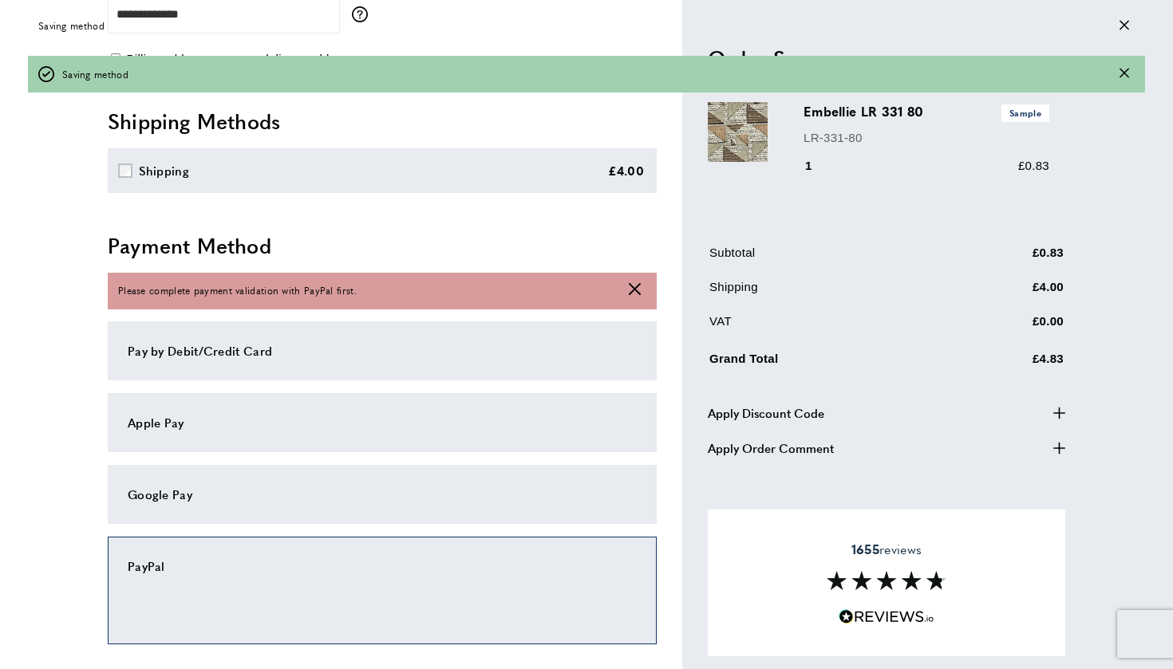
drag, startPoint x: 228, startPoint y: 333, endPoint x: 223, endPoint y: 368, distance: 35.4
click at [227, 333] on div "Pay by Debit/Credit Card" at bounding box center [382, 351] width 549 height 59
click at [230, 344] on div "Pay by Debit/Credit Card" at bounding box center [382, 350] width 509 height 19
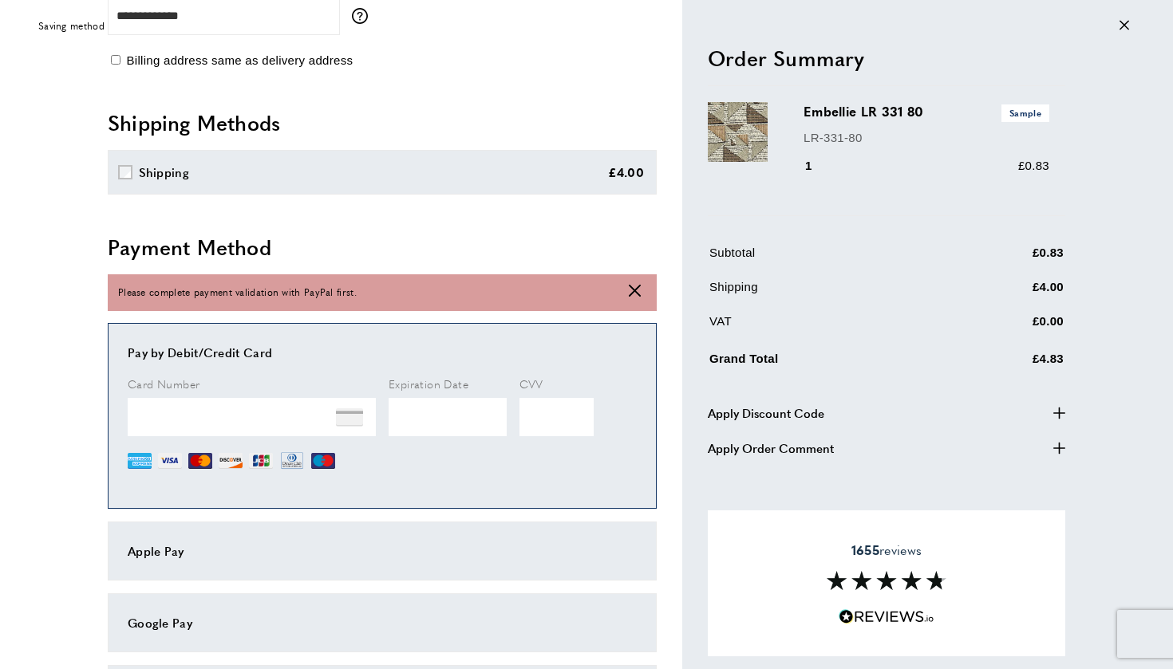
scroll to position [608, 0]
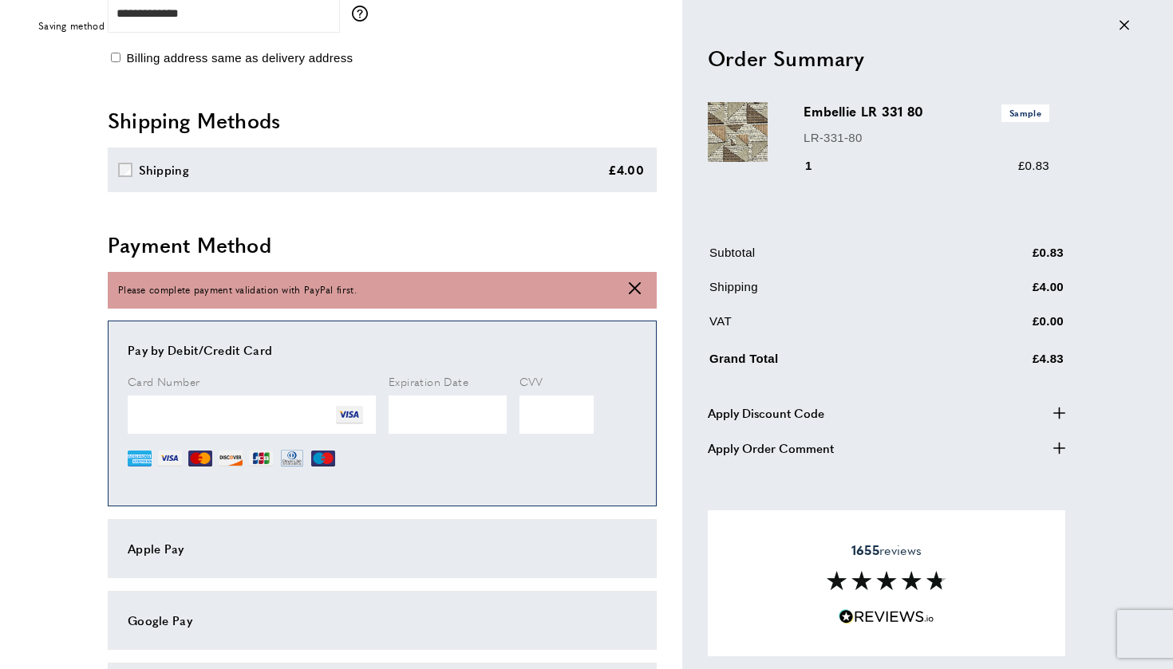
click at [203, 554] on div "Apple Pay" at bounding box center [382, 548] width 509 height 19
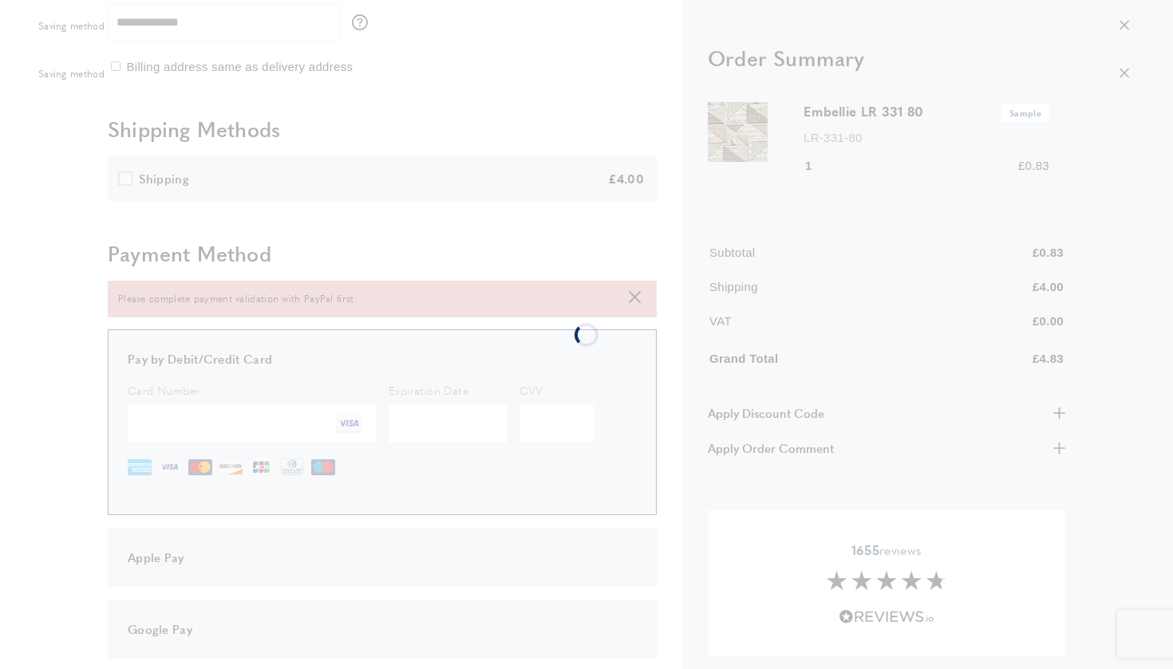
scroll to position [600, 0]
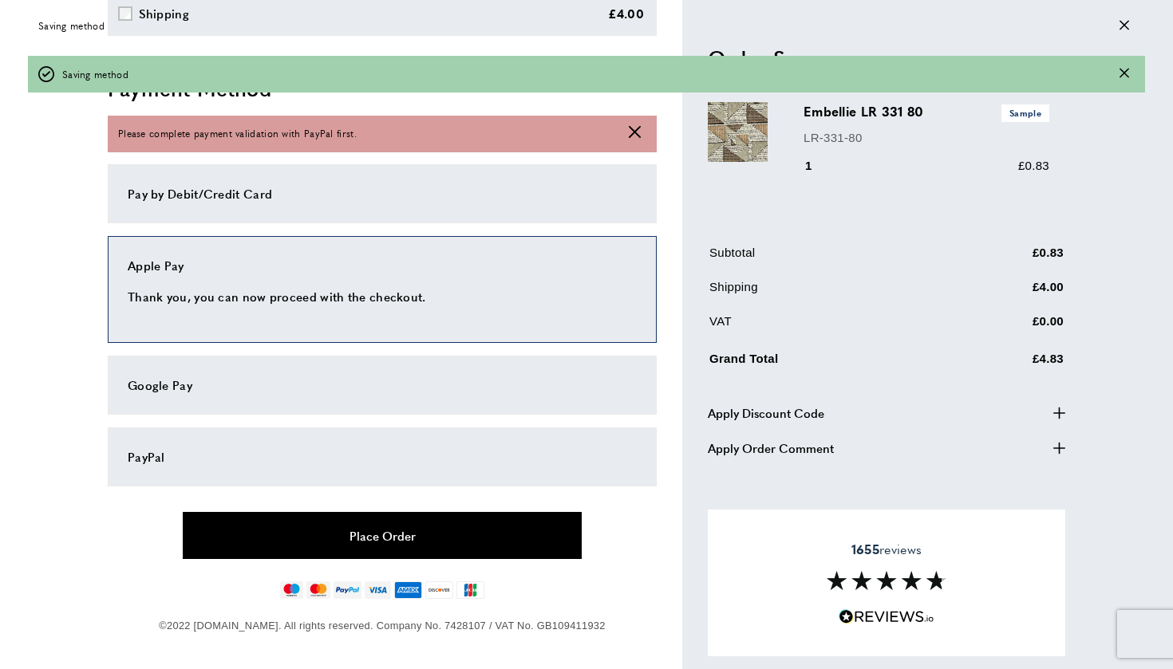
click at [416, 526] on button "Place Order" at bounding box center [382, 535] width 399 height 47
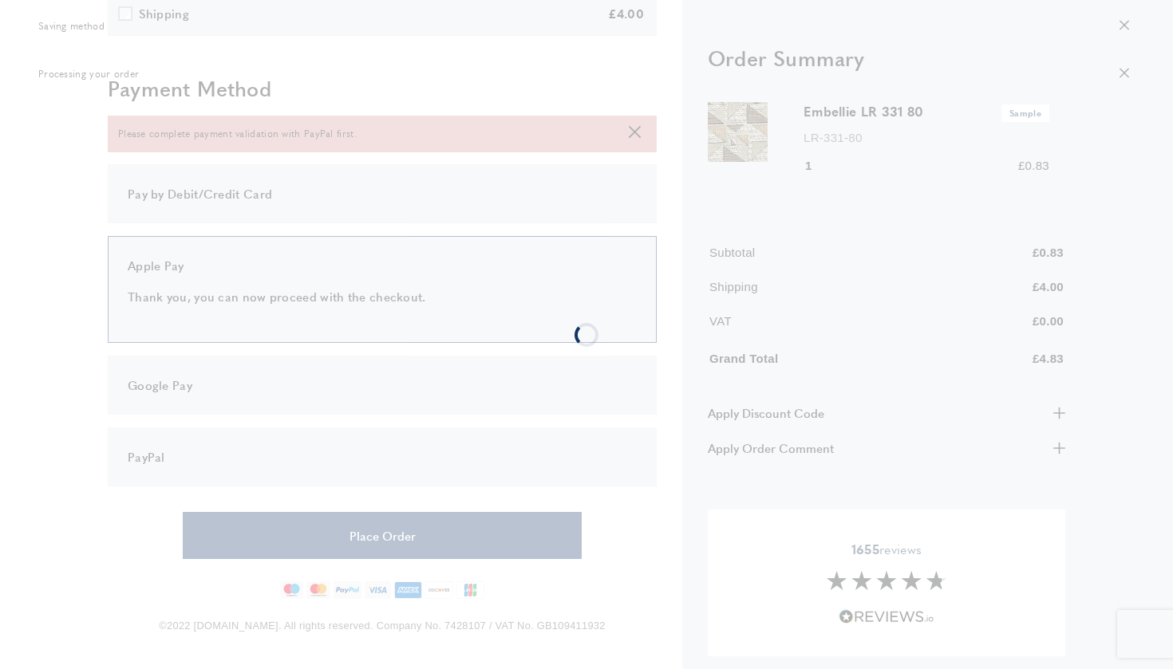
scroll to position [0, 0]
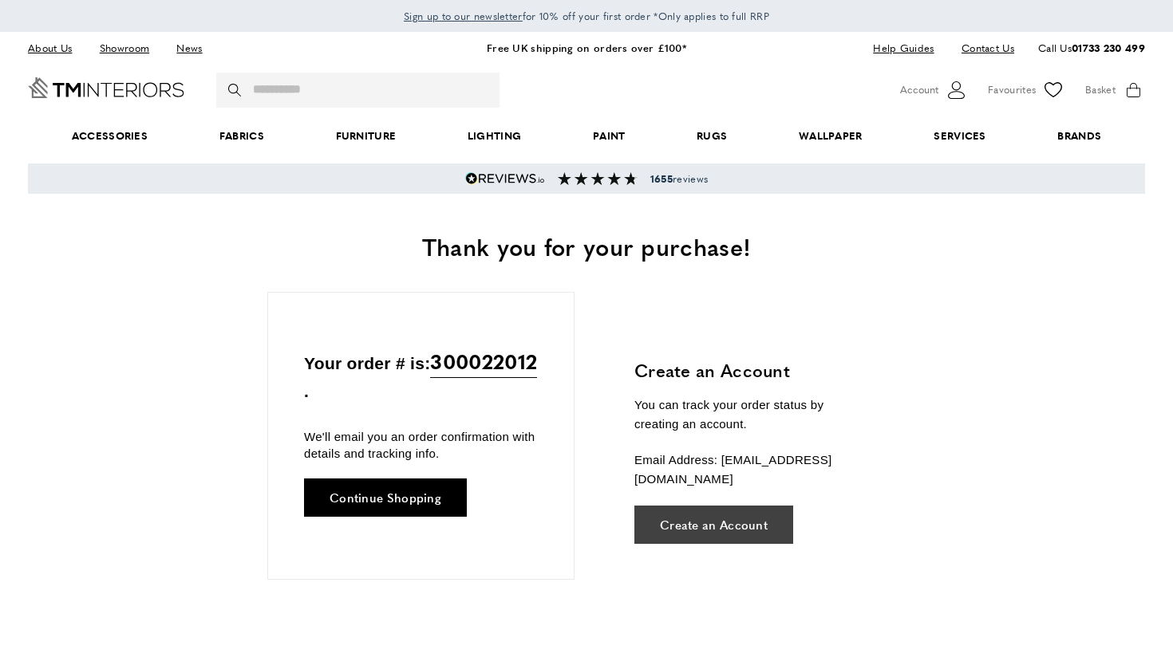
click at [715, 511] on link "Create an Account" at bounding box center [713, 525] width 159 height 38
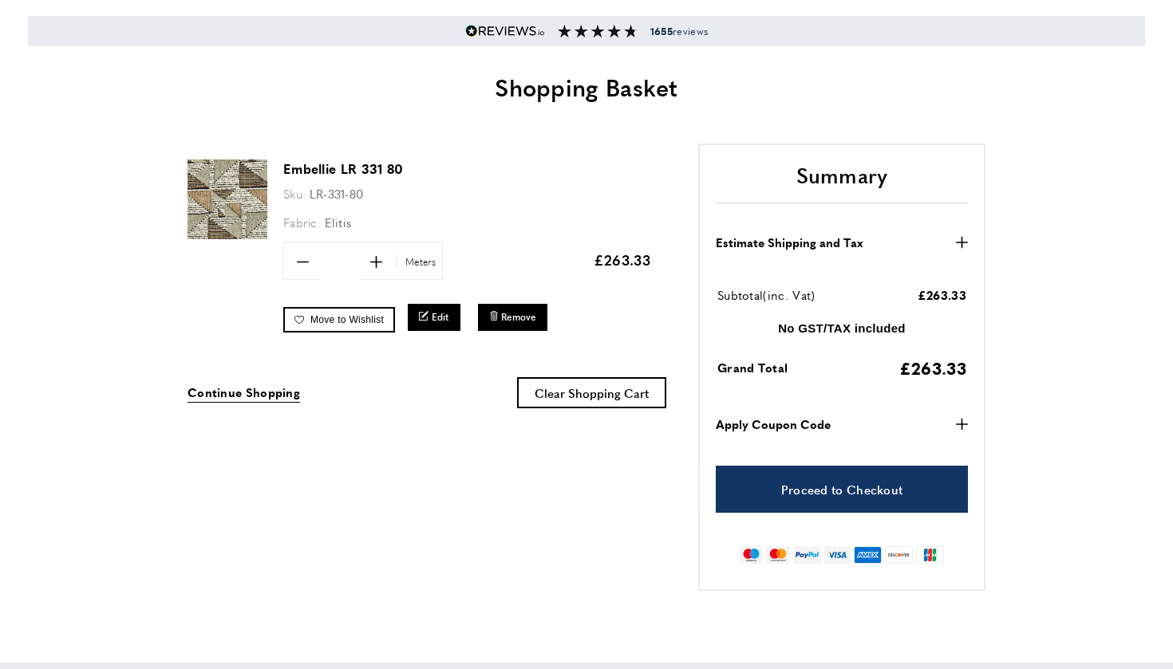
scroll to position [148, 0]
click at [214, 215] on img at bounding box center [227, 199] width 80 height 80
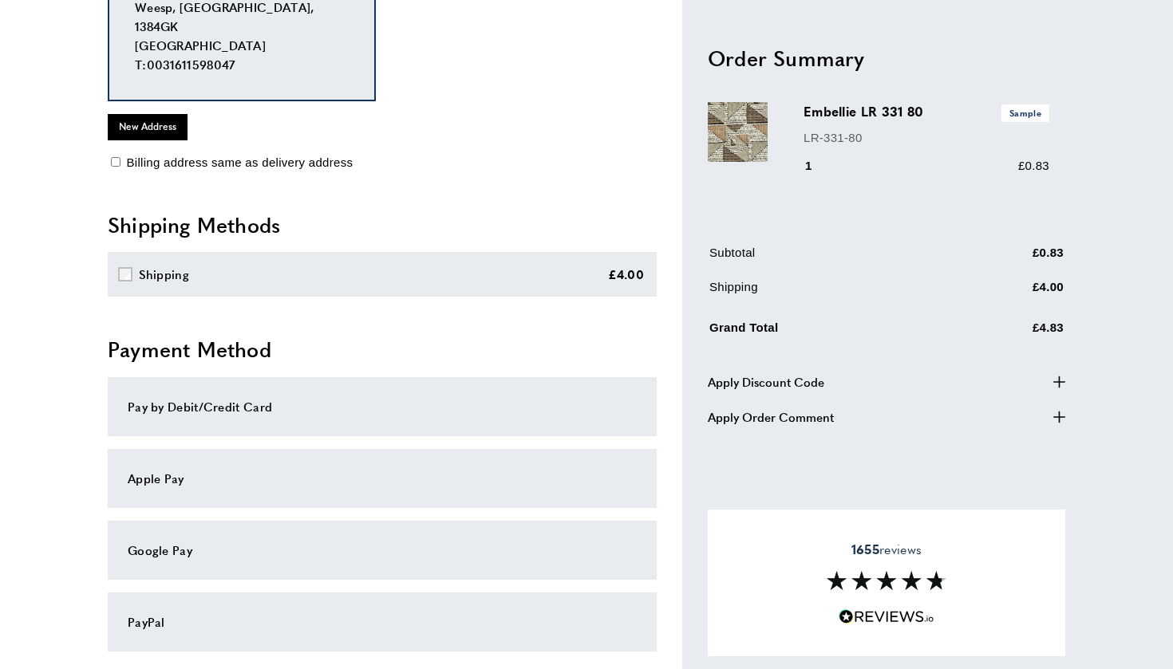
click at [198, 469] on div "Apple Pay" at bounding box center [382, 478] width 509 height 19
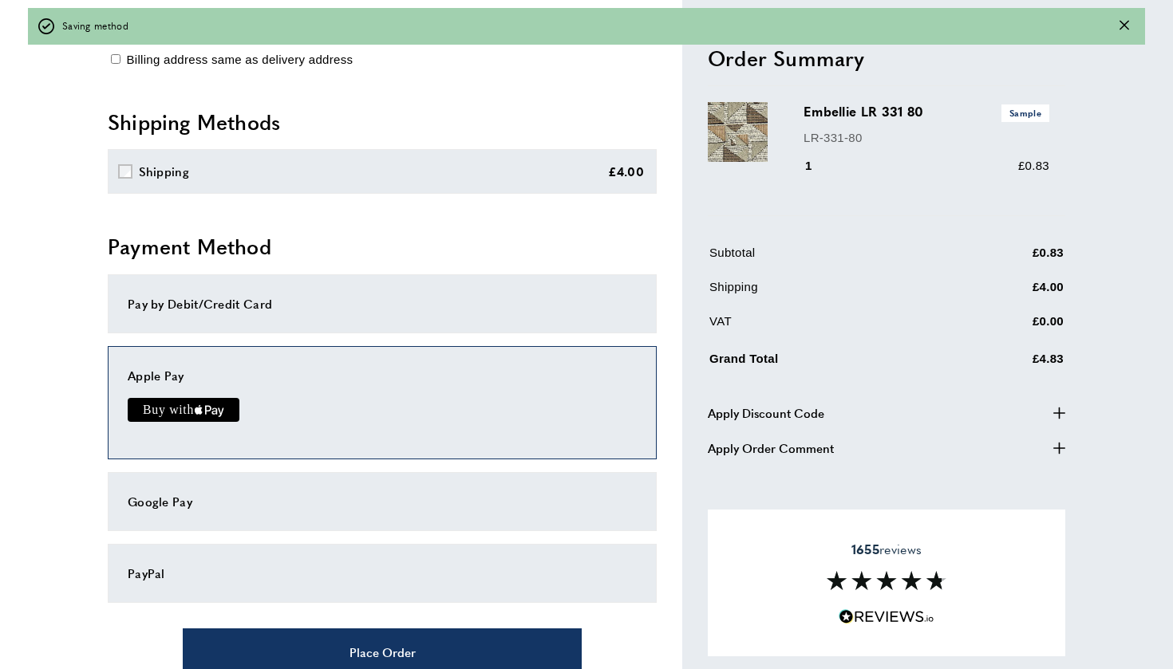
click at [195, 407] on icon "Buy with Apple Pay" at bounding box center [199, 410] width 8 height 7
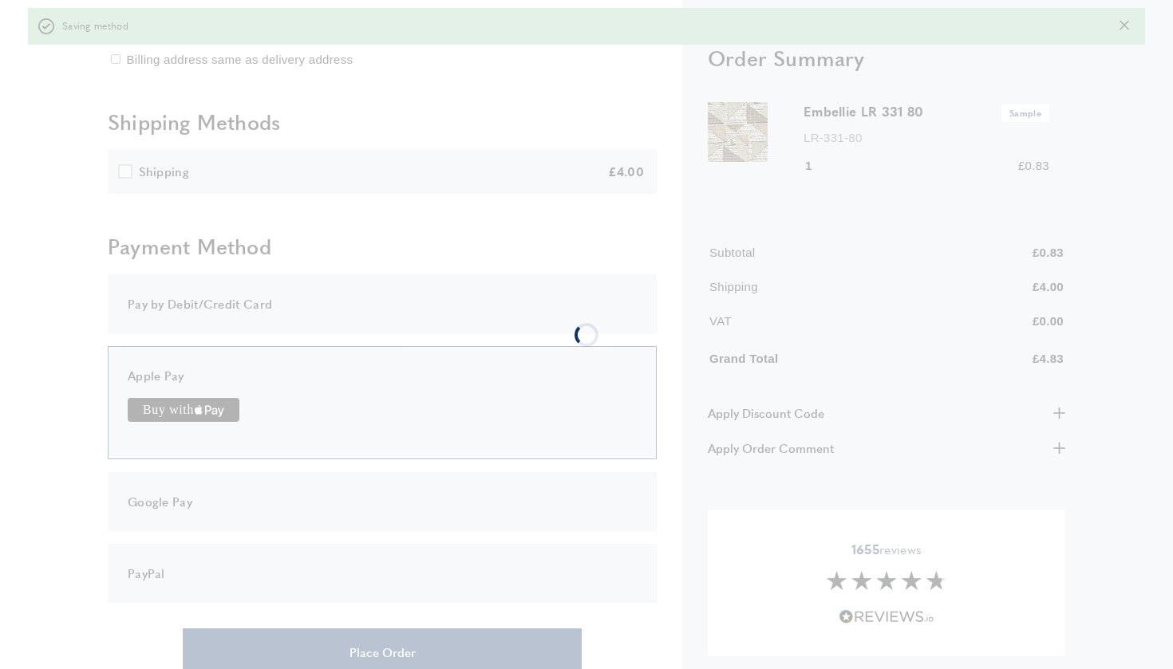
scroll to position [328, 0]
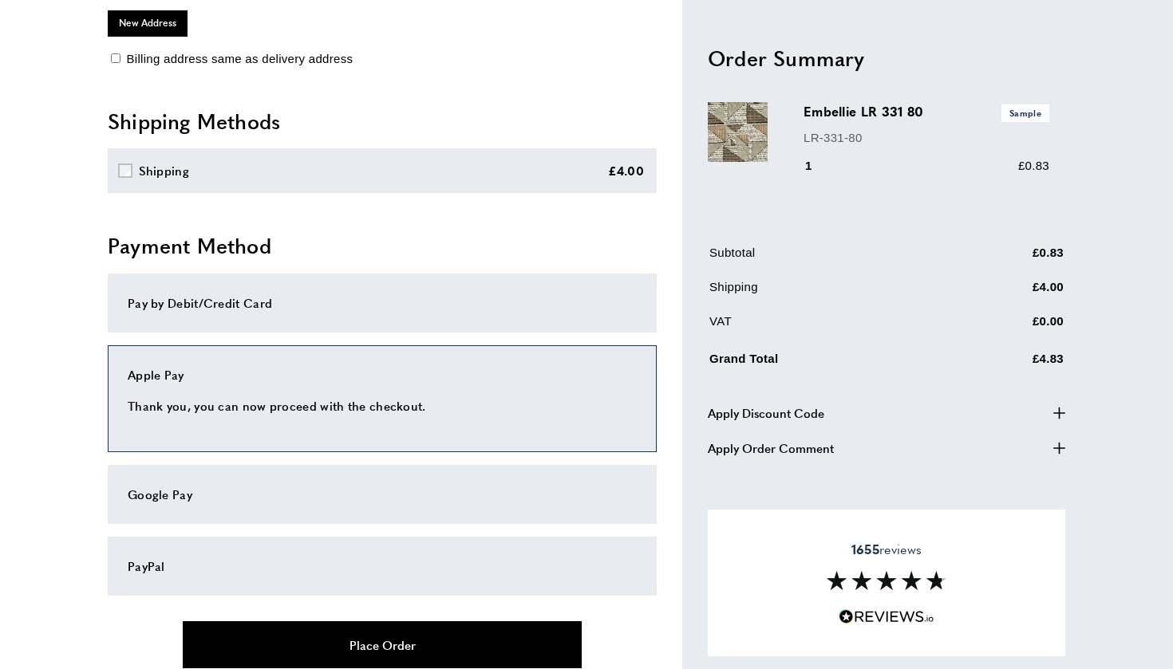
click at [436, 631] on button "Place Order" at bounding box center [382, 645] width 399 height 47
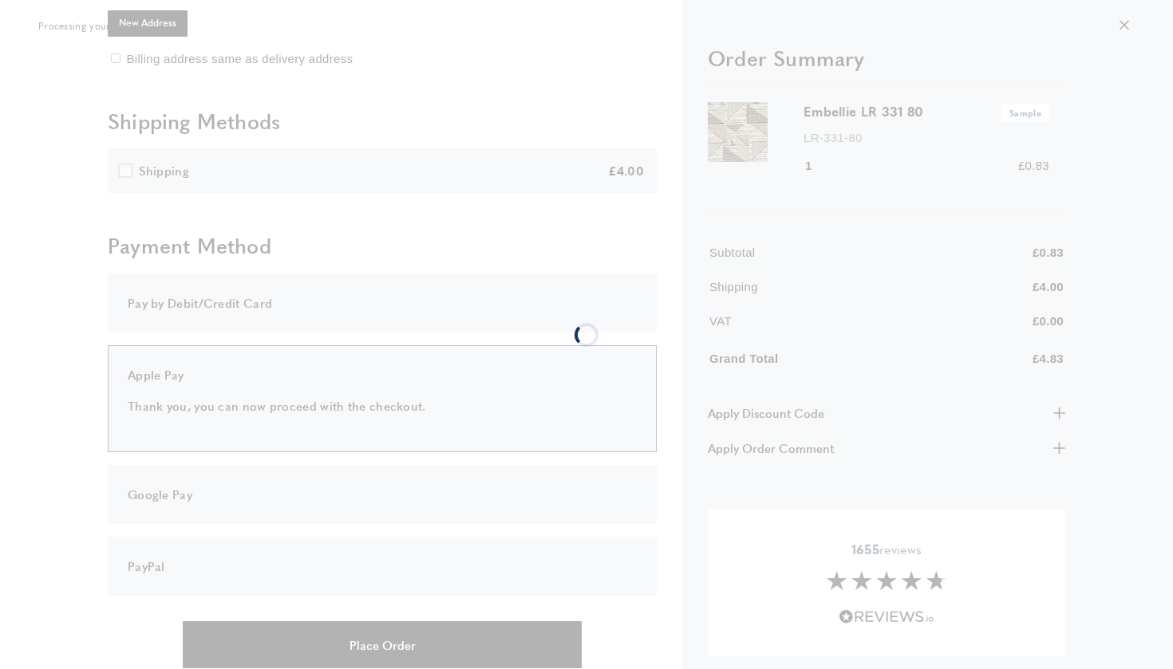
scroll to position [0, 0]
